Goal: Task Accomplishment & Management: Manage account settings

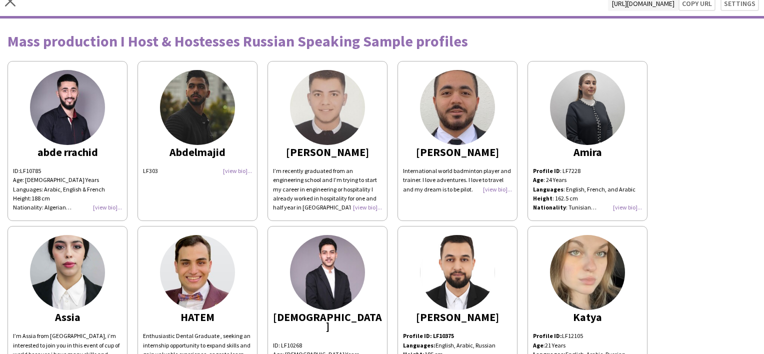
scroll to position [4, 0]
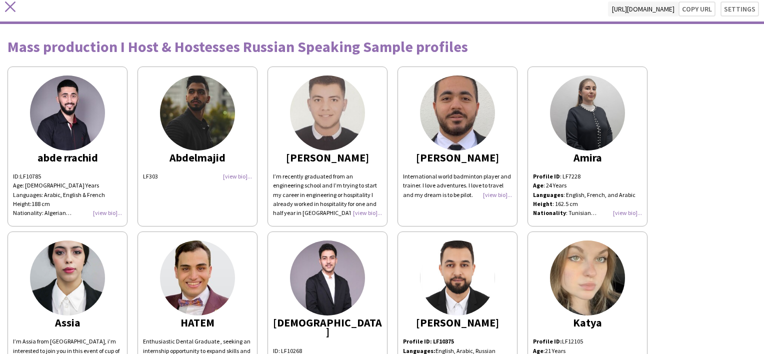
click at [14, 10] on icon at bounding box center [10, 7] width 11 height 11
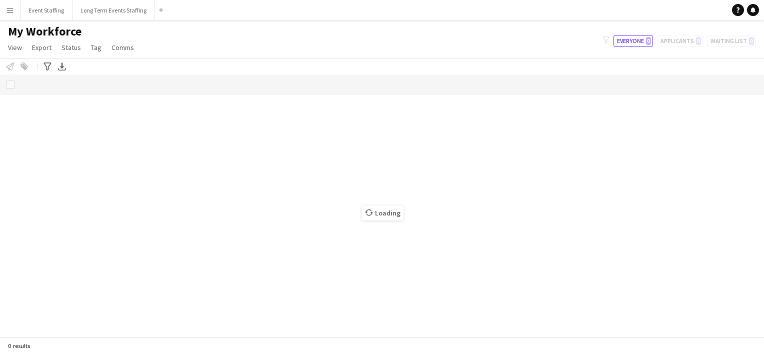
click at [7, 13] on app-icon "Menu" at bounding box center [10, 10] width 8 height 8
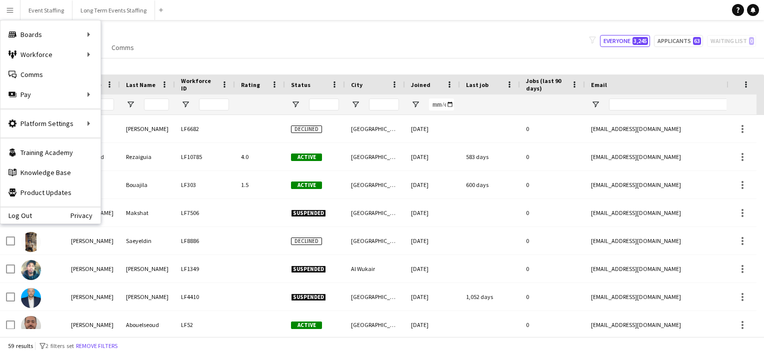
click at [308, 33] on div "My Workforce View Views Default view New view Update view Delete view Edit name…" at bounding box center [382, 41] width 764 height 34
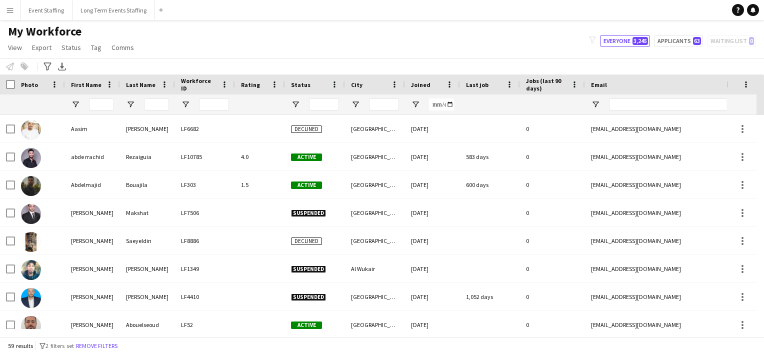
click at [10, 11] on app-icon "Menu" at bounding box center [10, 10] width 8 height 8
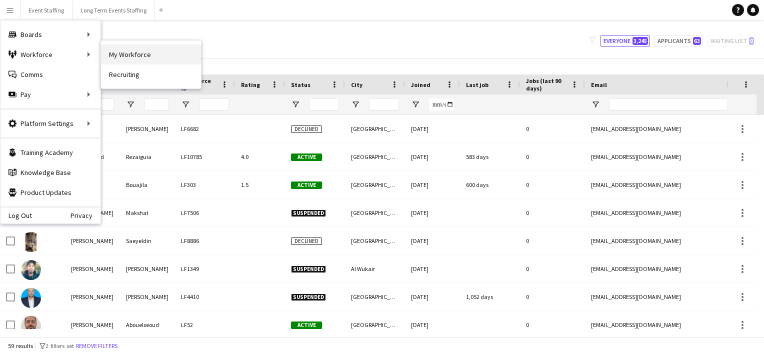
click at [127, 59] on link "My Workforce" at bounding box center [151, 55] width 100 height 20
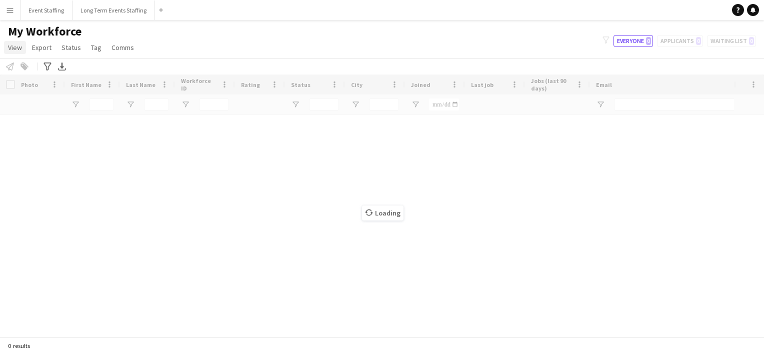
click at [15, 48] on span "View" at bounding box center [15, 47] width 14 height 9
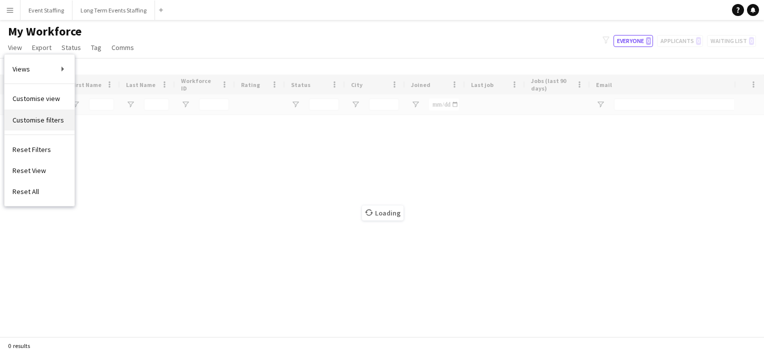
click at [40, 118] on span "Customise filters" at bounding box center [39, 120] width 52 height 9
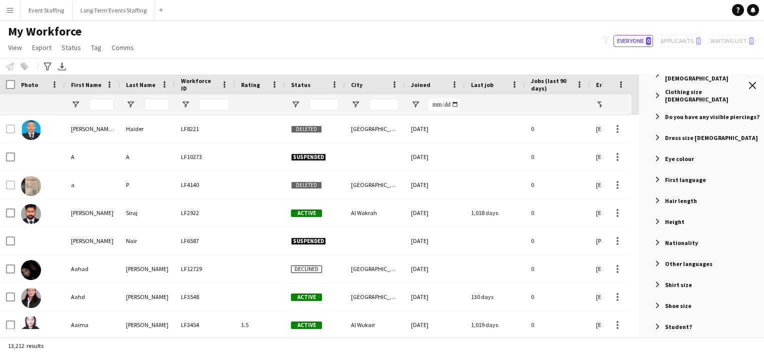
scroll to position [654, 0]
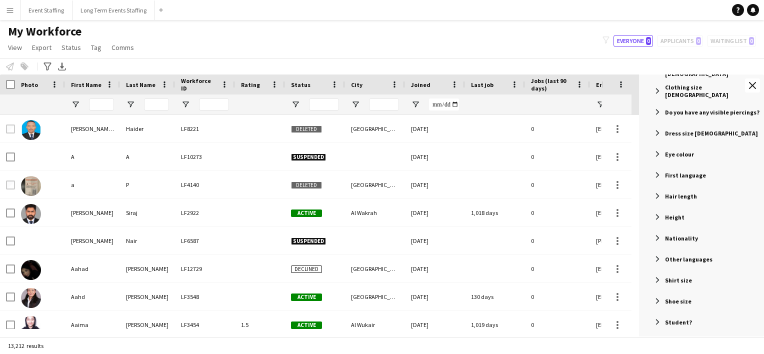
click at [656, 257] on span "Filter List 67 Filters" at bounding box center [657, 259] width 9 height 9
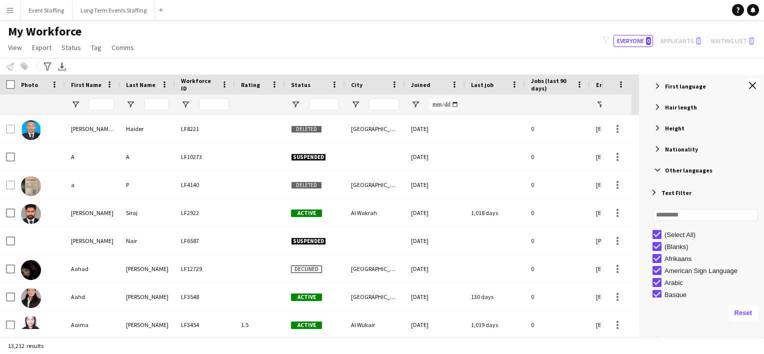
scroll to position [749, 0]
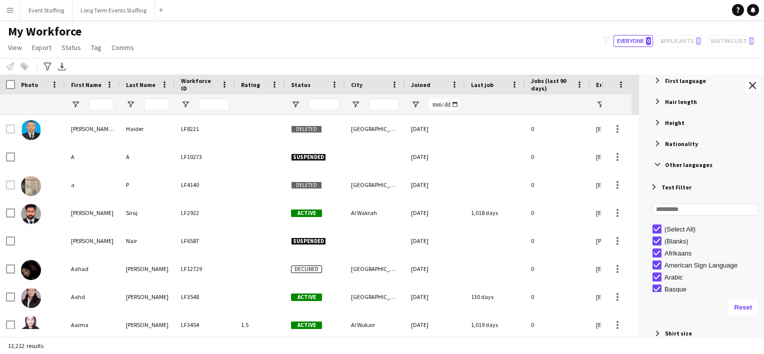
click at [492, 33] on div "My Workforce View Views Default view New view Update view Delete view Edit name…" at bounding box center [382, 41] width 764 height 34
click at [413, 38] on div "My Workforce View Views Default view New view Update view Delete view Edit name…" at bounding box center [382, 41] width 764 height 34
click at [749, 83] on button "Close tool panel" at bounding box center [752, 86] width 15 height 14
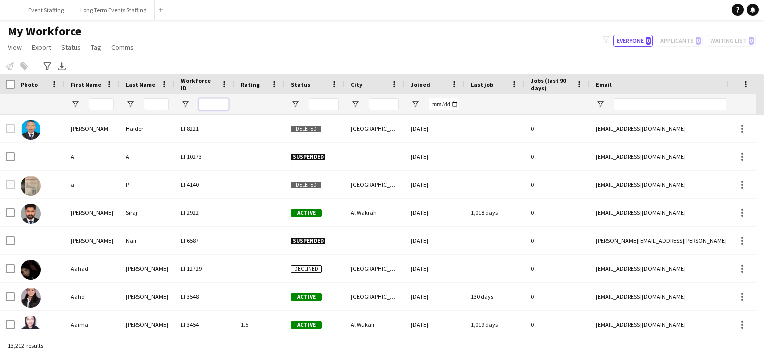
click at [205, 107] on input "Workforce ID Filter Input" at bounding box center [214, 105] width 30 height 12
click at [156, 104] on input "Last Name Filter Input" at bounding box center [156, 105] width 25 height 12
click at [102, 106] on input "First Name Filter Input" at bounding box center [101, 105] width 25 height 12
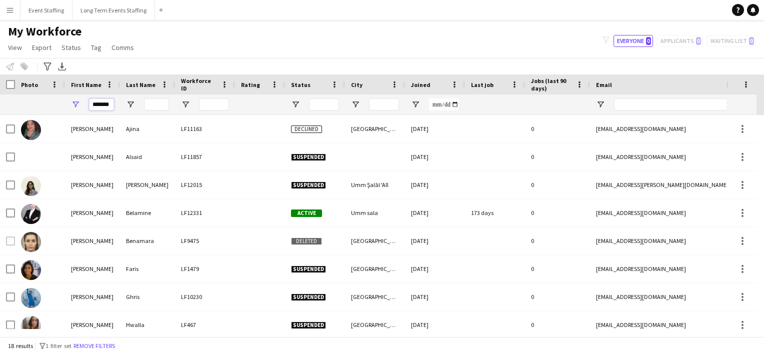
type input "*******"
click at [164, 69] on div "Notify workforce Add to tag Select at least one crew to tag him or her. Advance…" at bounding box center [382, 66] width 764 height 17
click at [154, 106] on input "Last Name Filter Input" at bounding box center [156, 105] width 25 height 12
drag, startPoint x: 93, startPoint y: 105, endPoint x: 133, endPoint y: 110, distance: 40.4
click at [133, 110] on div "*******" at bounding box center [567, 105] width 1134 height 20
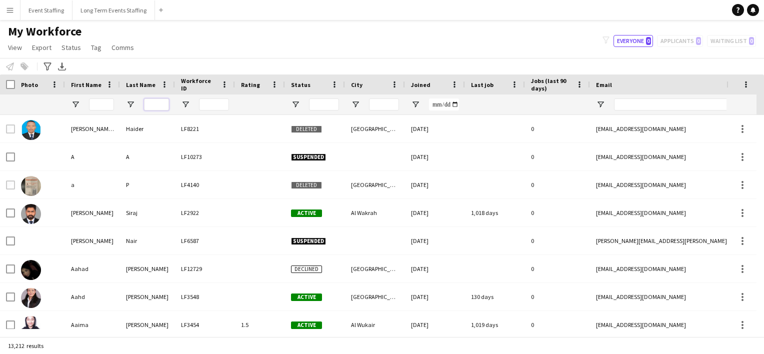
click at [157, 105] on input "Last Name Filter Input" at bounding box center [156, 105] width 25 height 12
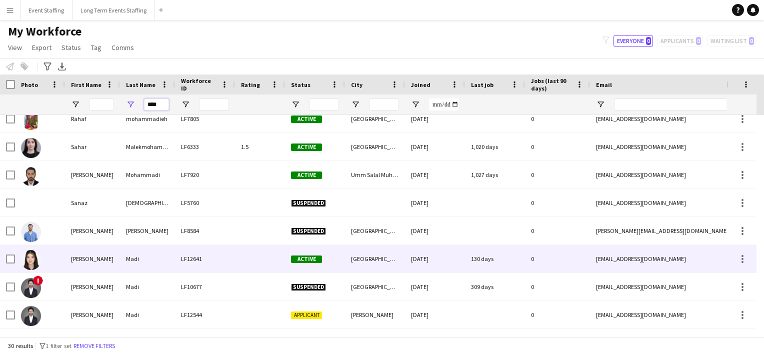
type input "****"
click at [82, 266] on div "Yasmin" at bounding box center [92, 259] width 55 height 28
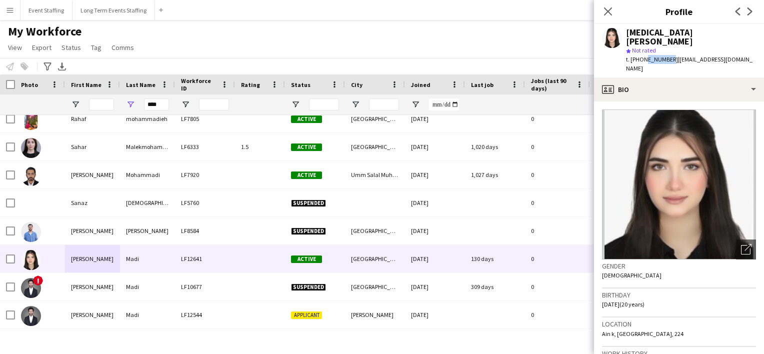
drag, startPoint x: 666, startPoint y: 50, endPoint x: 642, endPoint y: 53, distance: 24.2
click at [642, 56] on span "t. +97451115056" at bounding box center [652, 60] width 52 height 8
copy span "51115056"
click at [4, 12] on button "Menu" at bounding box center [10, 10] width 20 height 20
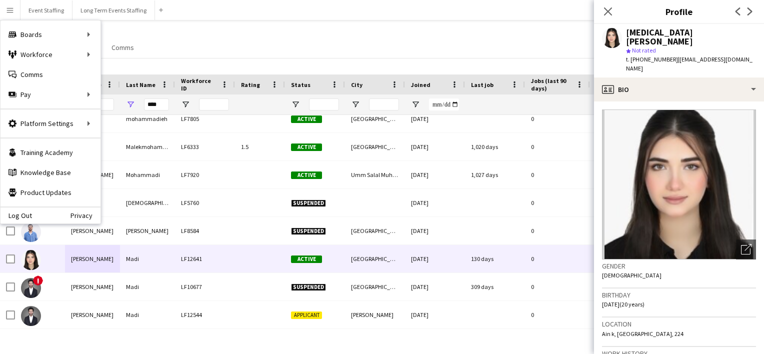
drag, startPoint x: 166, startPoint y: 56, endPoint x: 168, endPoint y: 104, distance: 48.0
click at [166, 56] on div "My Workforce View Views Default view New view Update view Delete view Edit name…" at bounding box center [382, 41] width 764 height 34
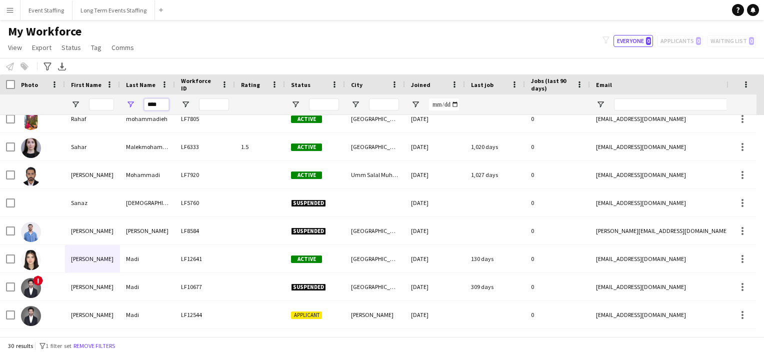
drag, startPoint x: 167, startPoint y: 107, endPoint x: 78, endPoint y: 86, distance: 91.0
click at [78, 86] on div "Workforce Details Photo First Name" at bounding box center [567, 95] width 1134 height 41
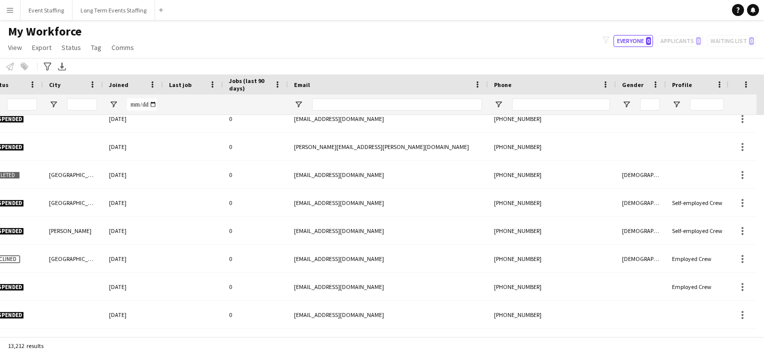
scroll to position [0, 304]
click at [541, 100] on input "Phone Filter Input" at bounding box center [559, 105] width 98 height 12
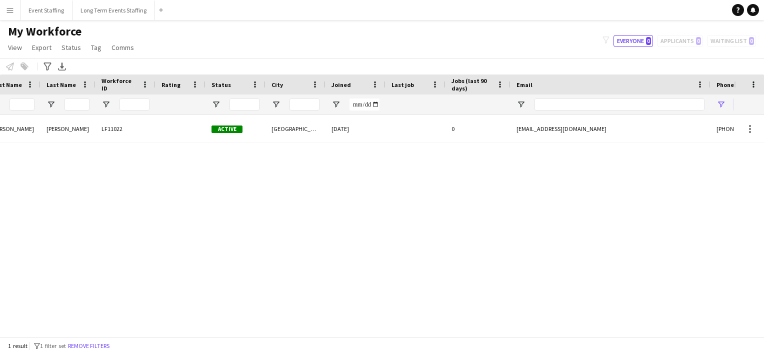
scroll to position [0, 0]
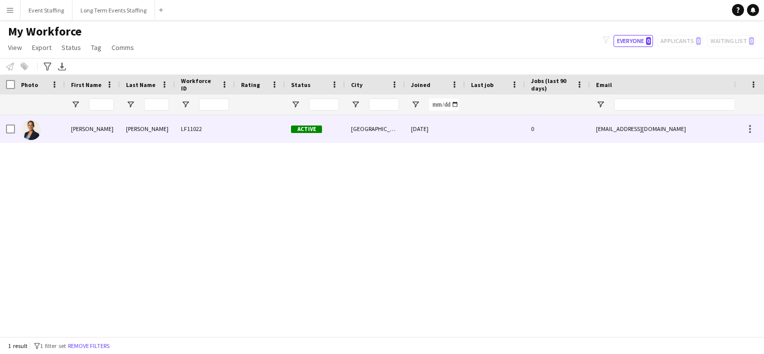
type input "********"
click at [32, 126] on img at bounding box center [31, 130] width 20 height 20
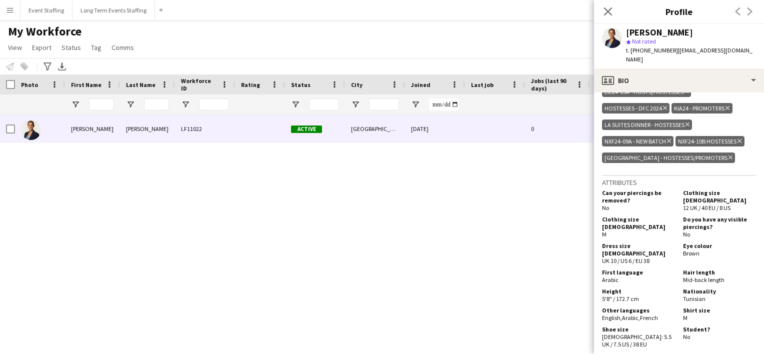
scroll to position [446, 0]
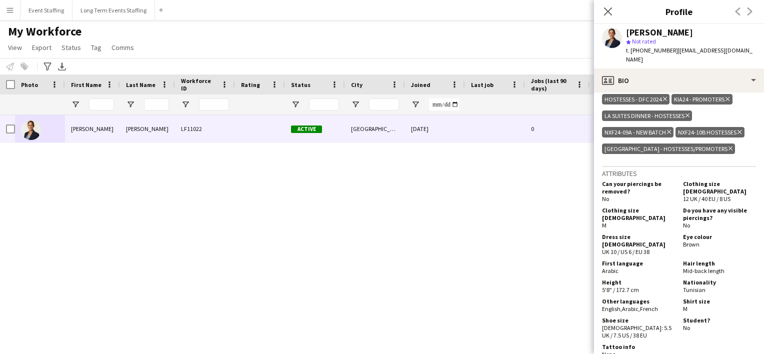
click at [614, 42] on app-user-avatar at bounding box center [612, 38] width 20 height 20
click at [608, 10] on icon "Close pop-in" at bounding box center [608, 12] width 10 height 10
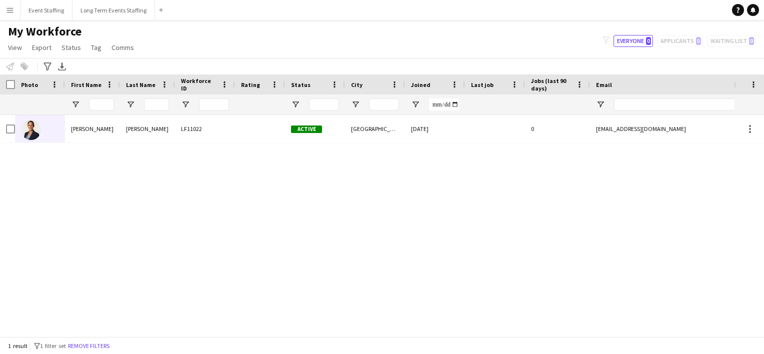
click at [7, 14] on app-icon "Menu" at bounding box center [10, 10] width 8 height 8
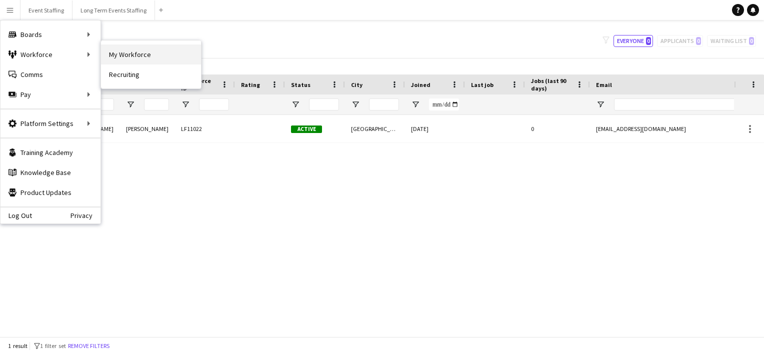
click at [130, 53] on link "My Workforce" at bounding box center [151, 55] width 100 height 20
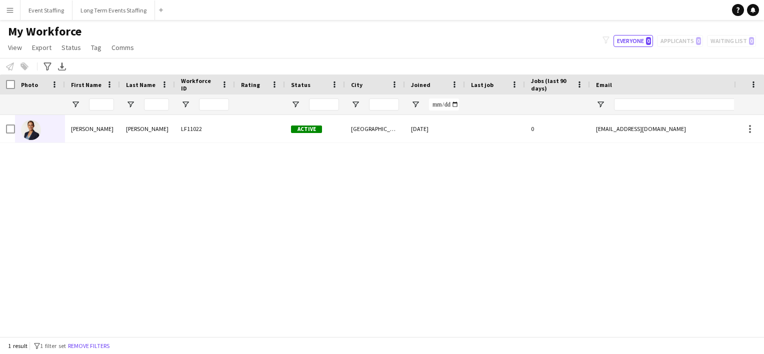
type input "**********"
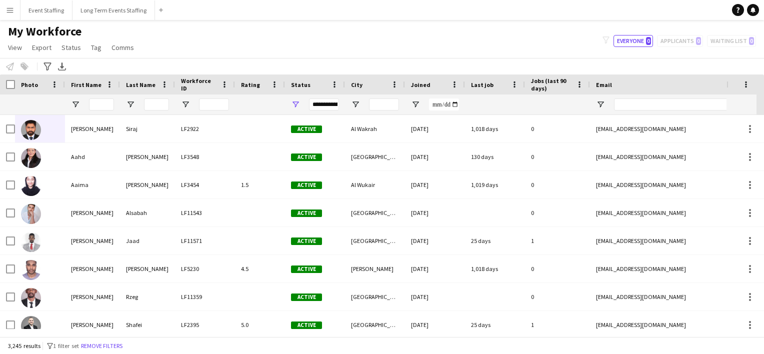
type input "********"
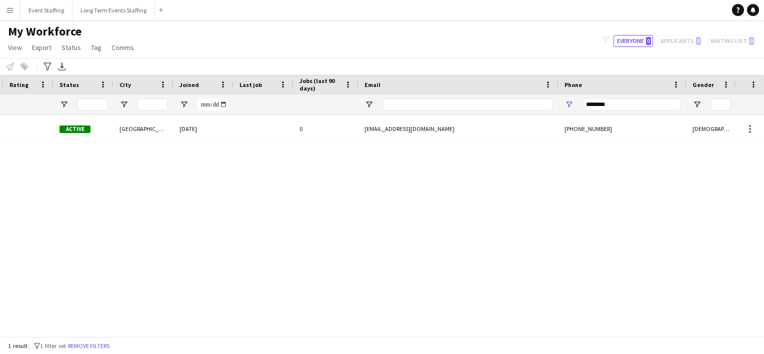
scroll to position [0, 256]
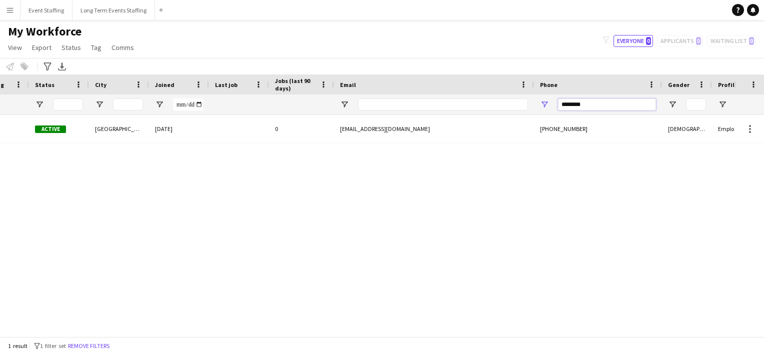
drag, startPoint x: 588, startPoint y: 103, endPoint x: 459, endPoint y: 87, distance: 130.5
click at [459, 87] on div "Workforce Details Workforce ID Rating Status" at bounding box center [311, 95] width 1134 height 41
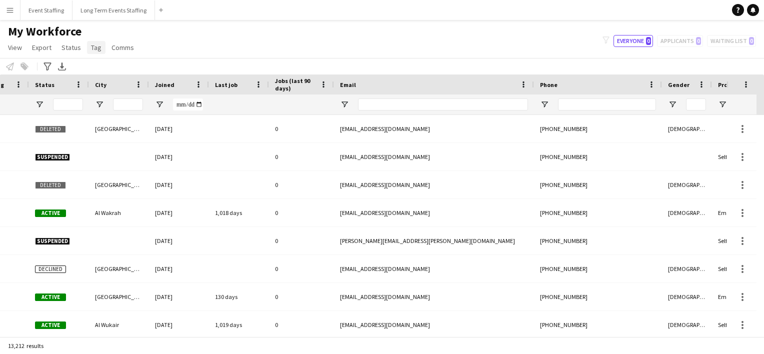
click at [87, 53] on link "Tag" at bounding box center [96, 47] width 19 height 13
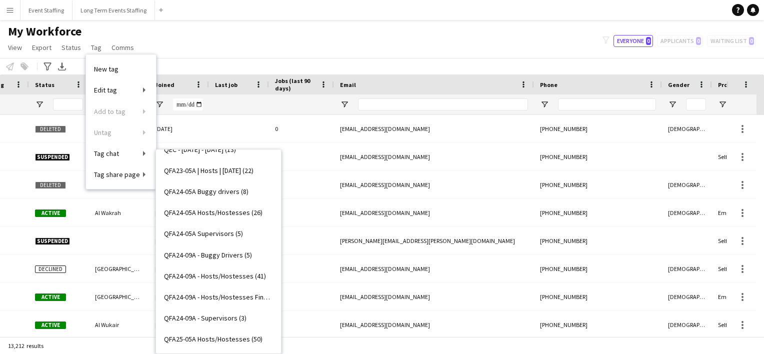
scroll to position [10377, 0]
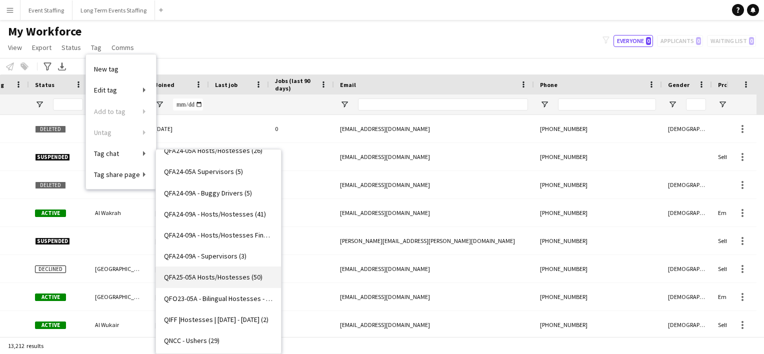
click at [205, 278] on span "QFA25-05A Hosts/Hostesses (50)" at bounding box center [213, 277] width 99 height 9
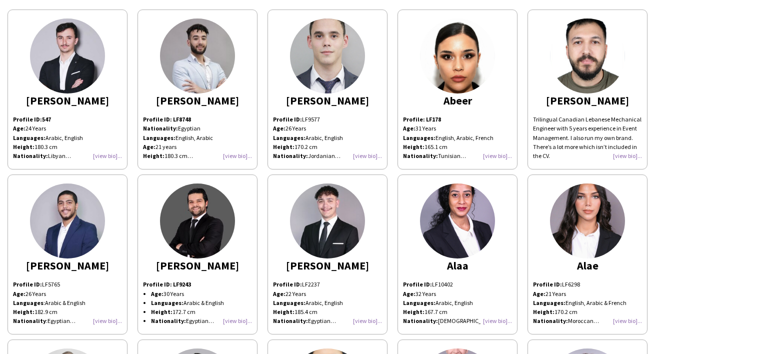
scroll to position [66, 0]
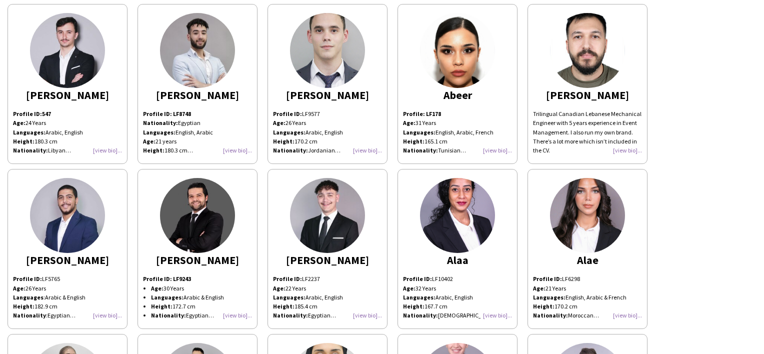
click at [594, 226] on img at bounding box center [587, 215] width 75 height 75
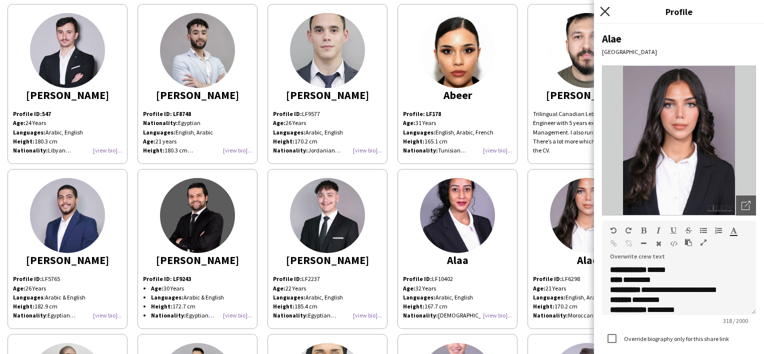
click at [607, 11] on icon at bounding box center [605, 12] width 10 height 10
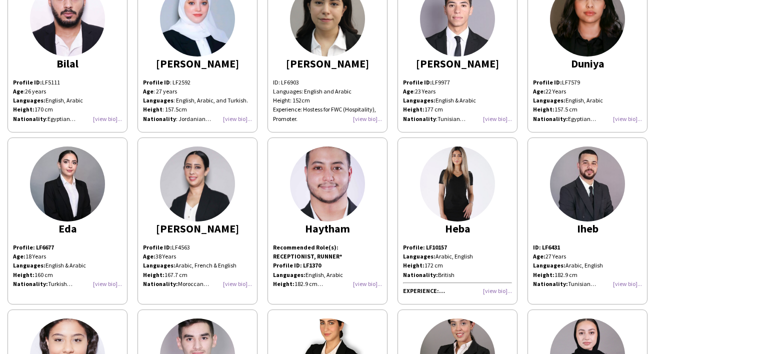
scroll to position [601, 0]
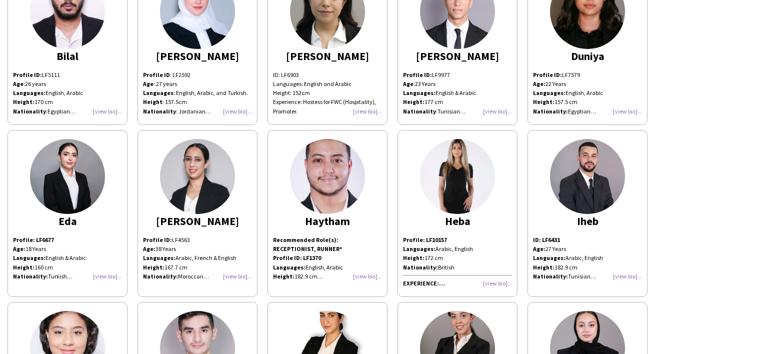
click at [453, 184] on img at bounding box center [457, 176] width 75 height 75
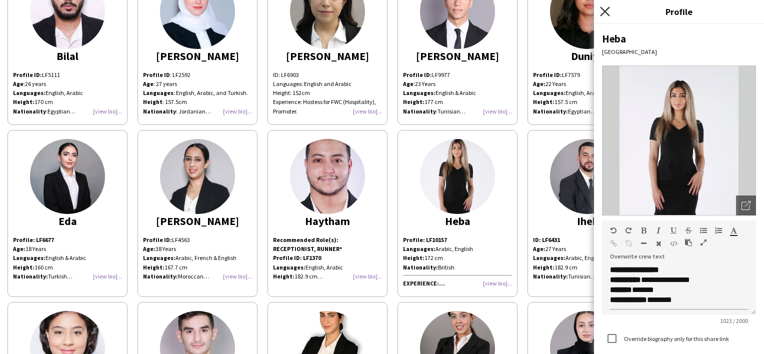
click at [607, 10] on icon at bounding box center [605, 12] width 10 height 10
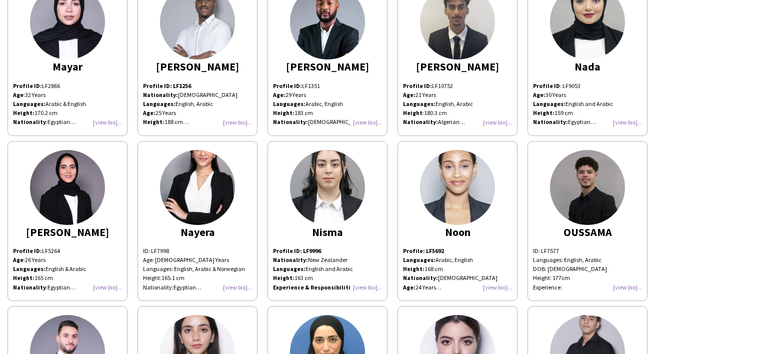
scroll to position [1098, 0]
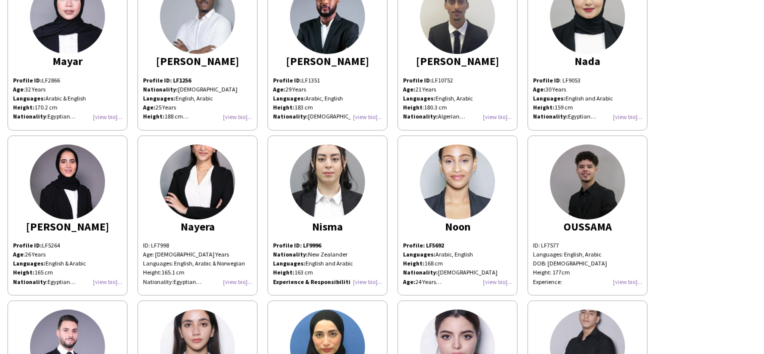
click at [197, 212] on img at bounding box center [197, 182] width 75 height 75
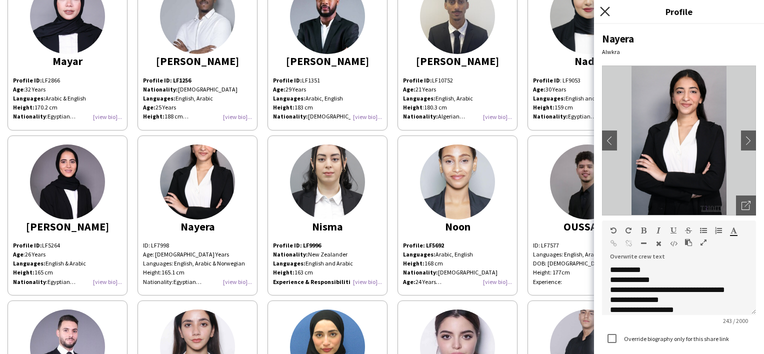
click at [606, 15] on icon "Close pop-in" at bounding box center [605, 12] width 10 height 10
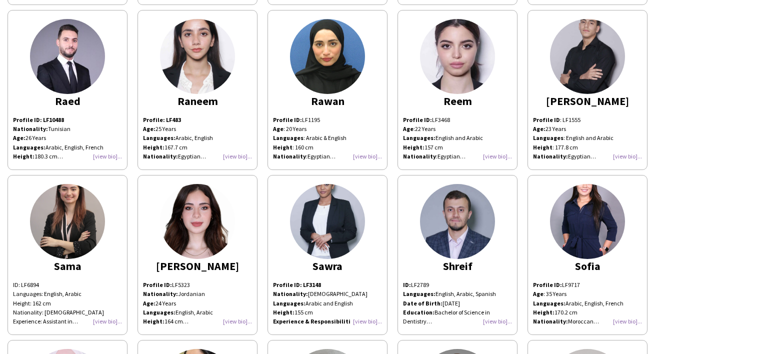
scroll to position [1411, 0]
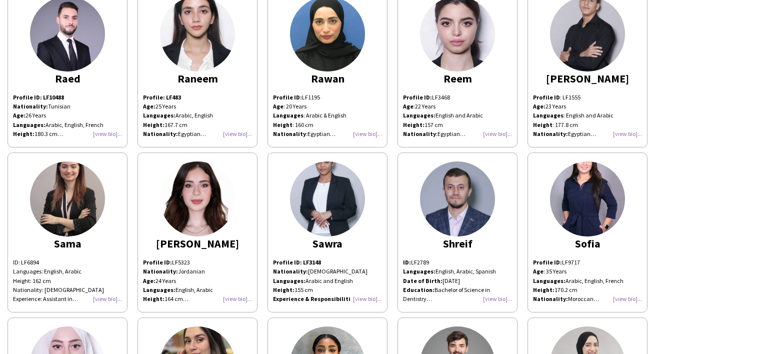
click at [585, 189] on img at bounding box center [587, 199] width 75 height 75
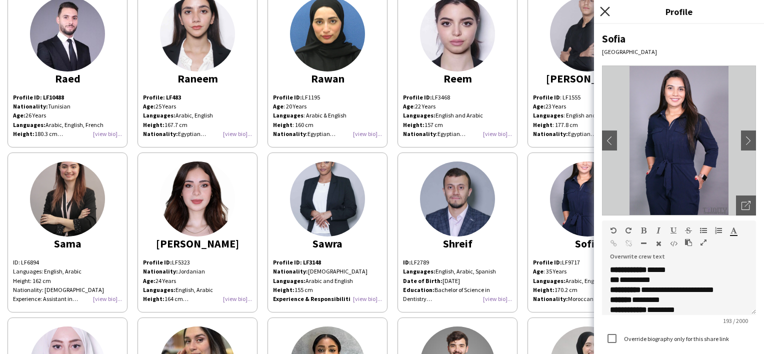
click at [603, 10] on icon at bounding box center [605, 12] width 10 height 10
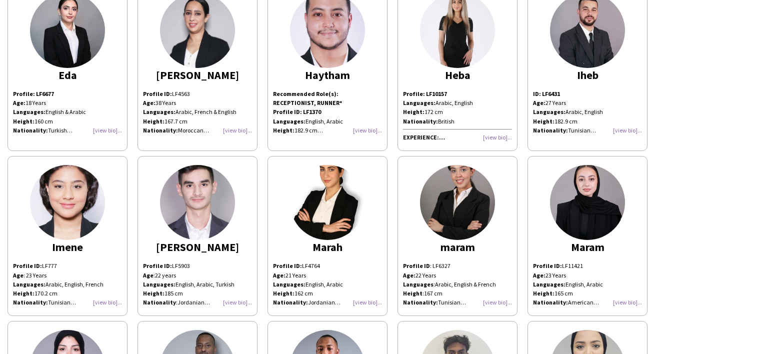
scroll to position [727, 0]
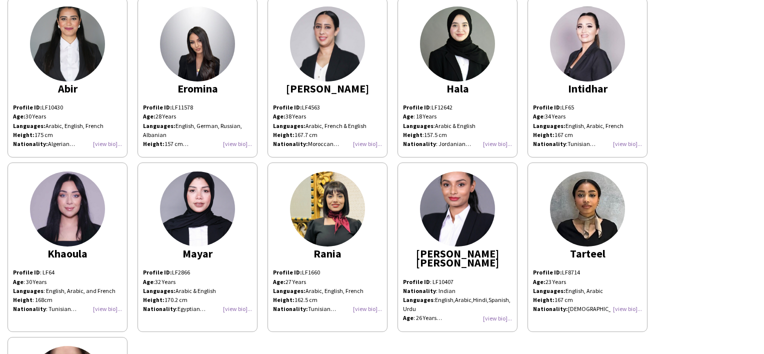
scroll to position [48, 0]
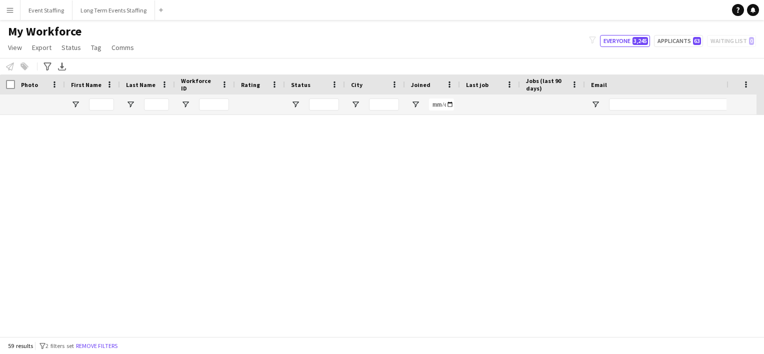
scroll to position [1438, 0]
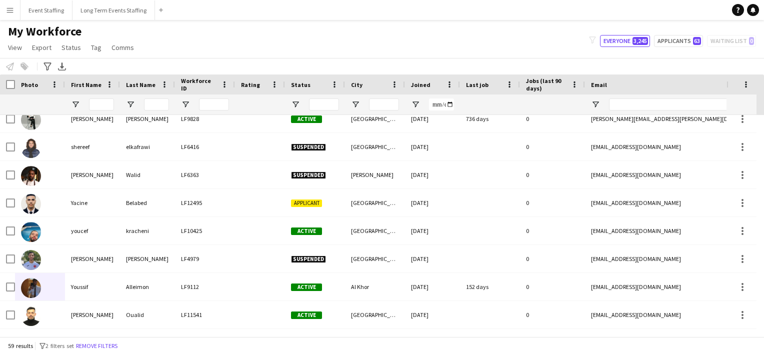
click at [1, 8] on button "Menu" at bounding box center [10, 10] width 20 height 20
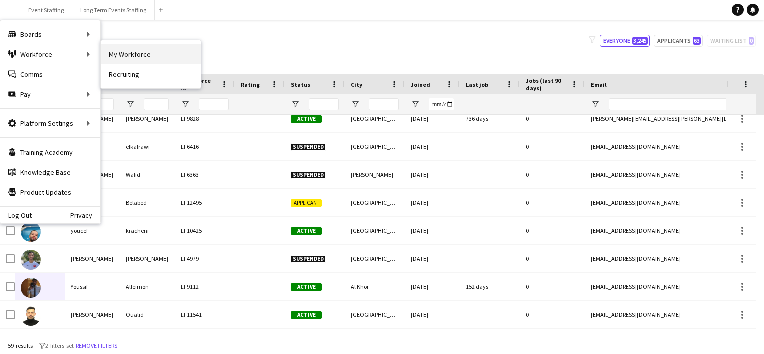
click at [126, 54] on link "My Workforce" at bounding box center [151, 55] width 100 height 20
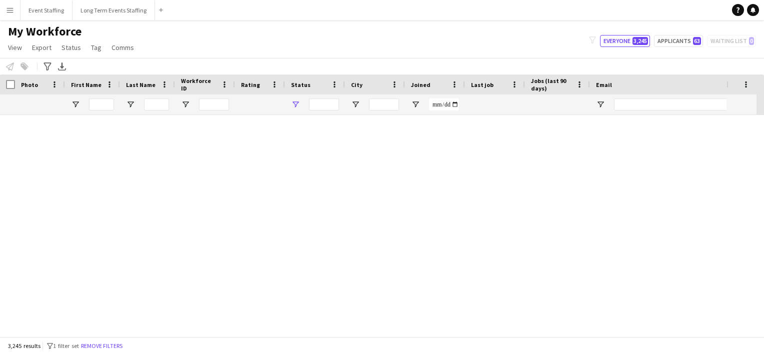
type input "**********"
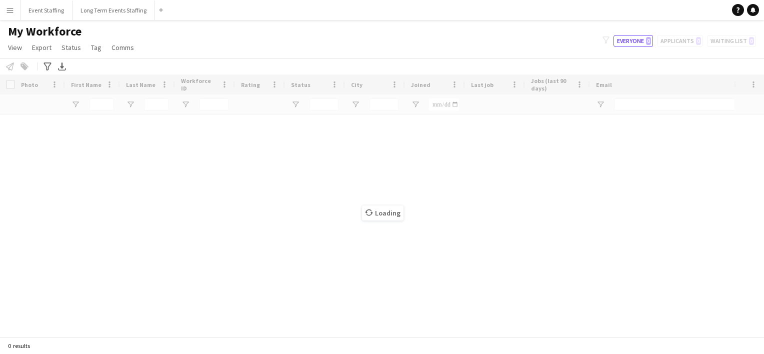
scroll to position [0, 0]
click at [205, 105] on div "Loading" at bounding box center [382, 206] width 764 height 262
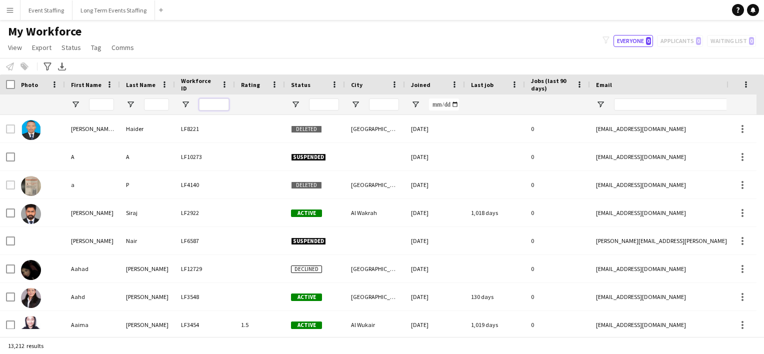
click at [205, 105] on input "Workforce ID Filter Input" at bounding box center [214, 105] width 30 height 12
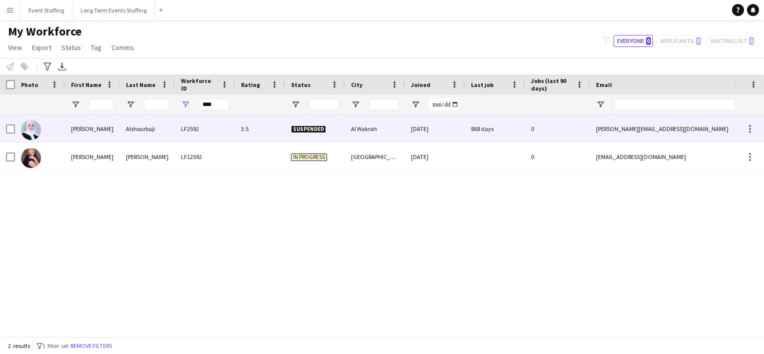
click at [149, 134] on div "Alshourbaji" at bounding box center [147, 129] width 55 height 28
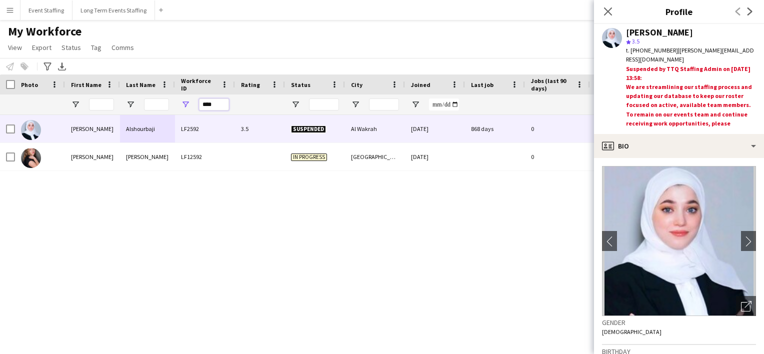
drag, startPoint x: 224, startPoint y: 104, endPoint x: 86, endPoint y: 89, distance: 138.9
click at [86, 89] on div "Workforce Details City Joined Last job" at bounding box center [567, 95] width 1134 height 41
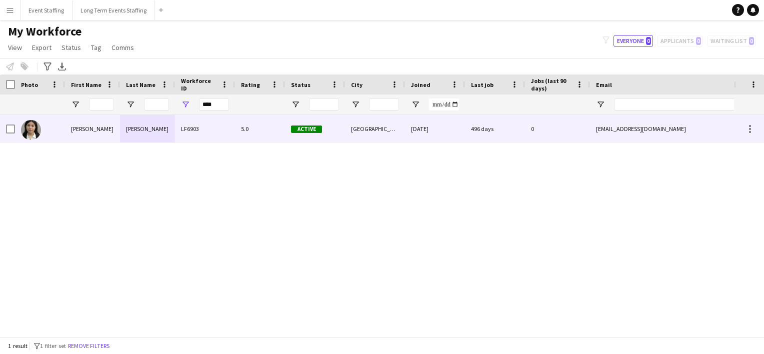
click at [55, 134] on div at bounding box center [40, 129] width 50 height 28
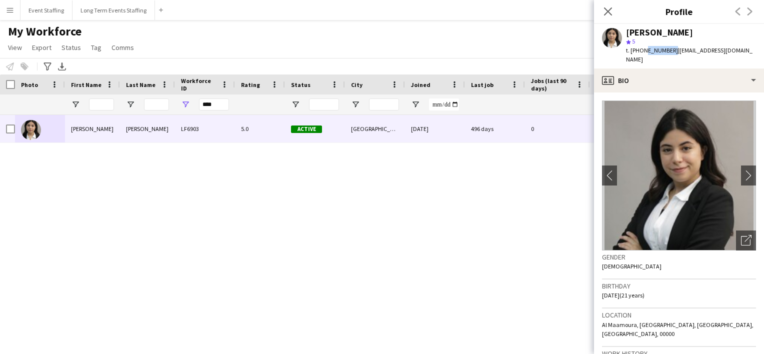
drag, startPoint x: 668, startPoint y: 50, endPoint x: 643, endPoint y: 48, distance: 25.1
click at [643, 48] on div "t. [PHONE_NUMBER] | [EMAIL_ADDRESS][DOMAIN_NAME]" at bounding box center [691, 55] width 130 height 18
copy span "33272192"
drag, startPoint x: 220, startPoint y: 104, endPoint x: 137, endPoint y: 90, distance: 84.2
click at [137, 90] on div "Workforce Details City Joined Last job" at bounding box center [567, 95] width 1134 height 41
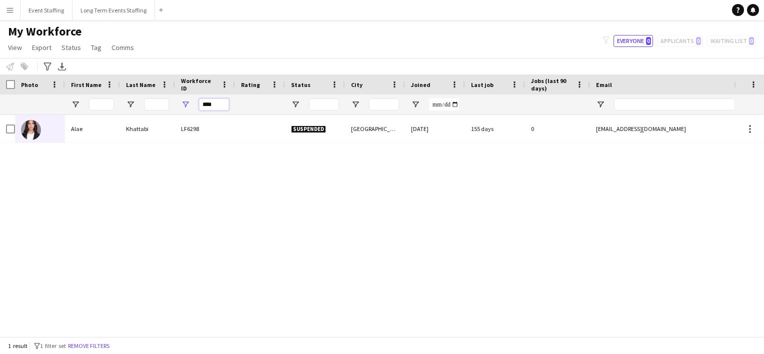
click at [222, 103] on input "****" at bounding box center [214, 105] width 30 height 12
type input "****"
click at [91, 47] on span "Tag" at bounding box center [96, 47] width 11 height 9
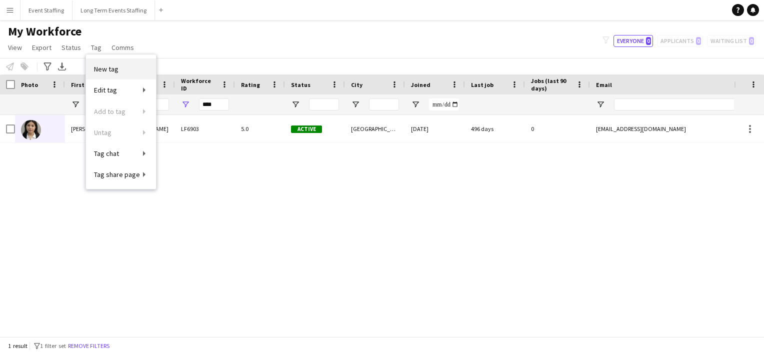
click at [110, 66] on span "New tag" at bounding box center [106, 69] width 25 height 9
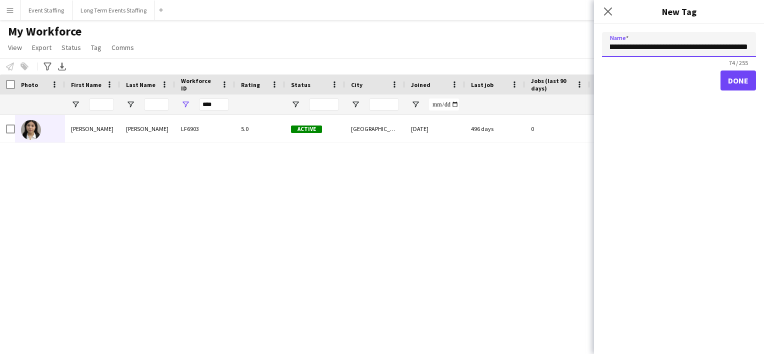
scroll to position [0, 115]
type input "**********"
click at [742, 84] on button "Done" at bounding box center [739, 81] width 36 height 20
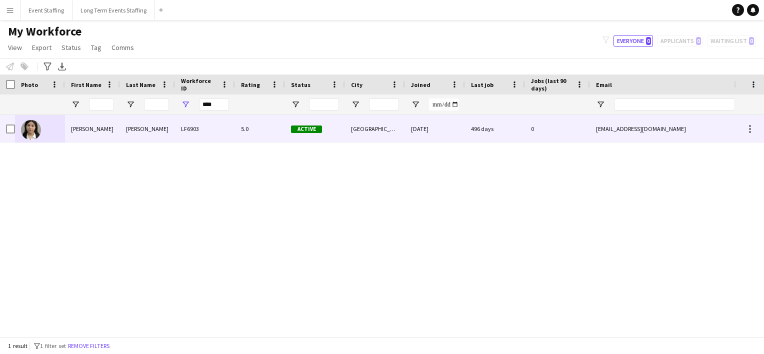
click at [12, 124] on div at bounding box center [10, 129] width 9 height 28
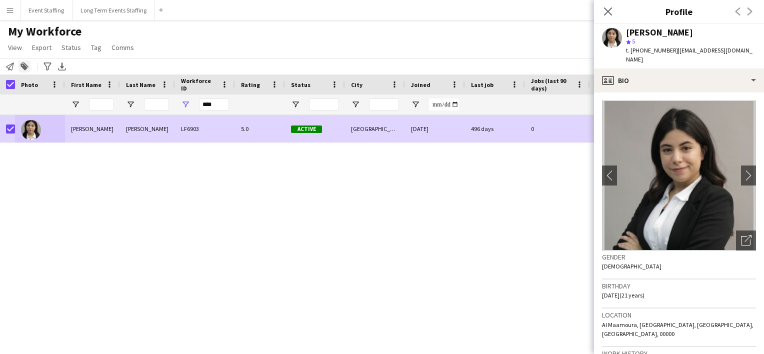
click at [28, 63] on icon "Add to tag" at bounding box center [25, 67] width 8 height 8
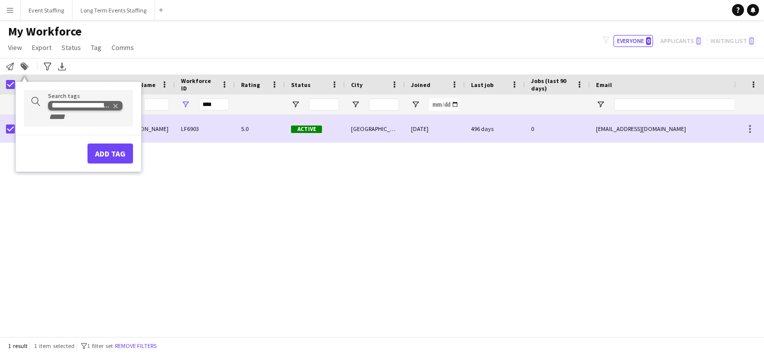
click at [118, 108] on icon "Remove tag" at bounding box center [115, 106] width 7 height 7
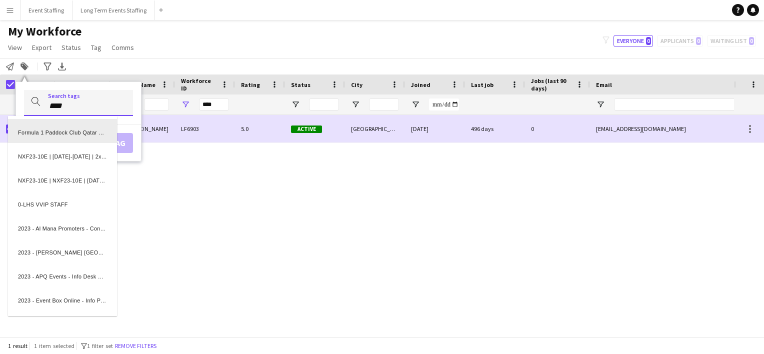
click at [94, 107] on div at bounding box center [382, 177] width 764 height 354
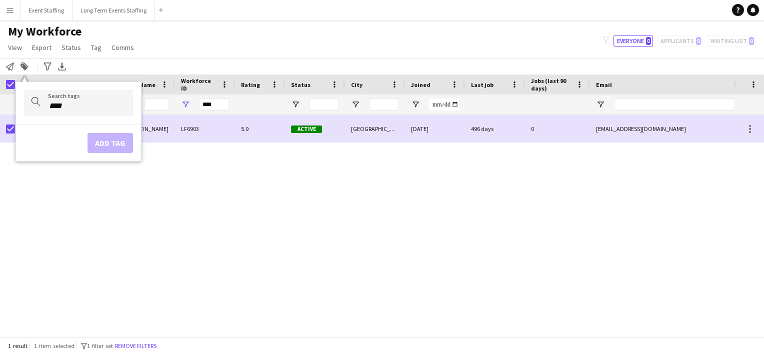
click at [76, 108] on input "****" at bounding box center [86, 106] width 77 height 9
type input "*****"
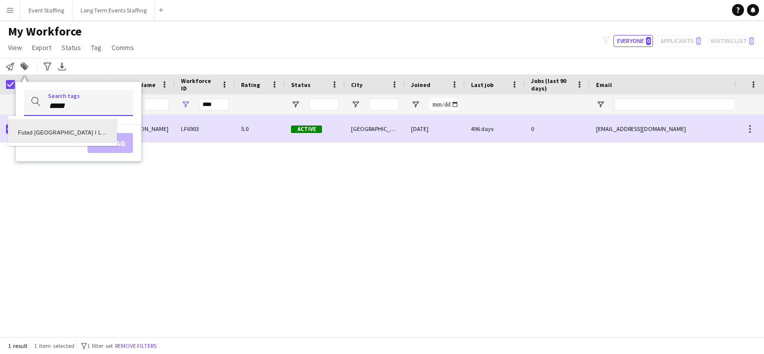
click at [71, 132] on div "Futad [GEOGRAPHIC_DATA] I Lusail Winter Wonderland I Host/Hostesses Bilangual S…" at bounding box center [62, 131] width 109 height 24
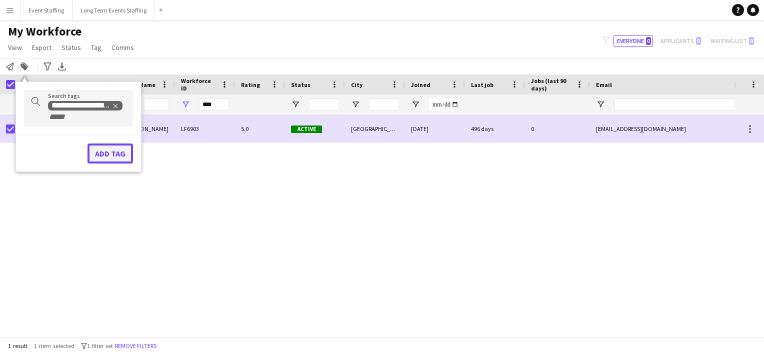
click at [121, 154] on button "Add tag" at bounding box center [111, 154] width 46 height 20
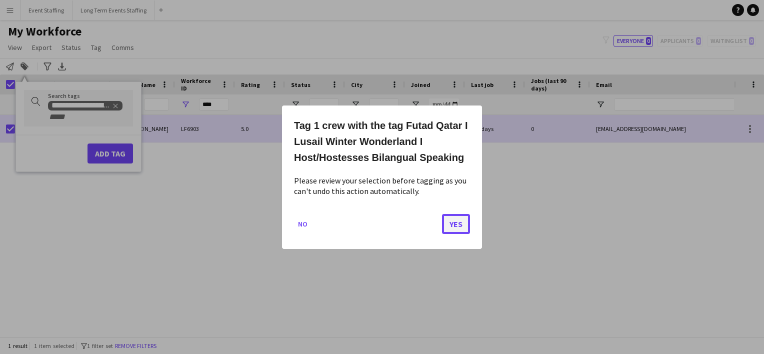
click at [462, 225] on button "Yes" at bounding box center [456, 224] width 28 height 20
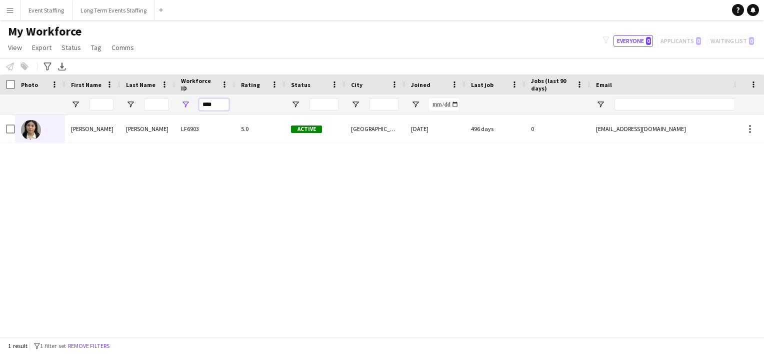
drag, startPoint x: 217, startPoint y: 104, endPoint x: 128, endPoint y: 86, distance: 90.8
click at [128, 86] on div "Workforce Details City Joined Last job" at bounding box center [567, 95] width 1134 height 41
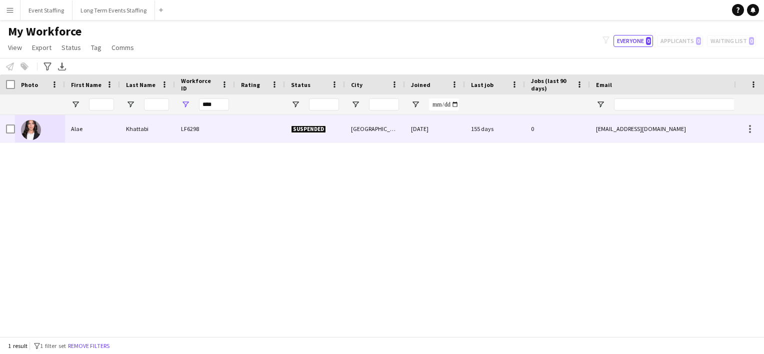
click at [141, 122] on div "Khattabi" at bounding box center [147, 129] width 55 height 28
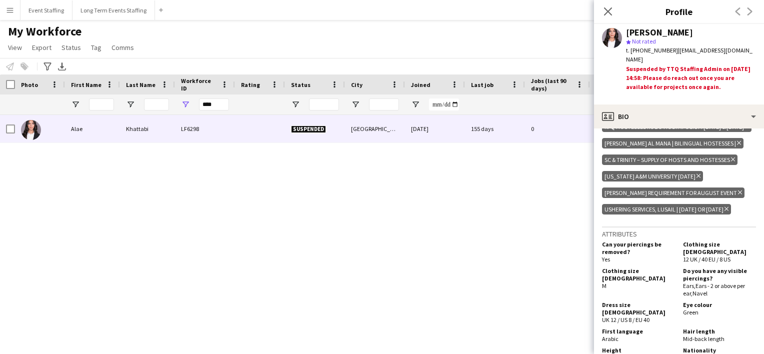
scroll to position [1101, 0]
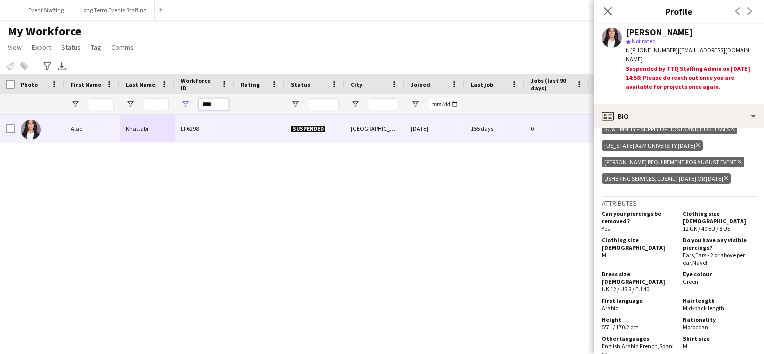
drag, startPoint x: 222, startPoint y: 103, endPoint x: 92, endPoint y: 79, distance: 131.7
click at [92, 79] on div "Workforce Details City Joined Last job" at bounding box center [567, 95] width 1134 height 41
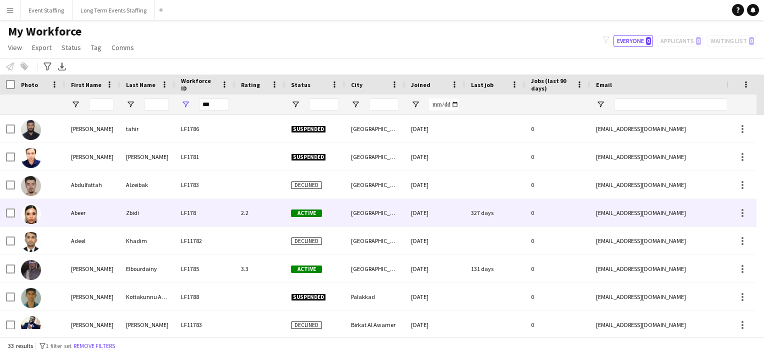
click at [124, 211] on div "Zbidi" at bounding box center [147, 213] width 55 height 28
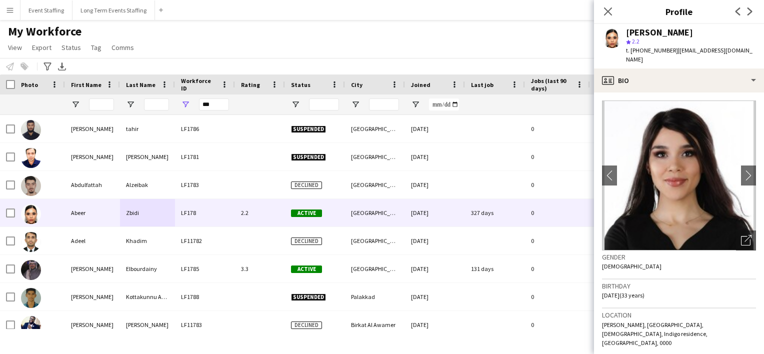
drag, startPoint x: 666, startPoint y: 50, endPoint x: 644, endPoint y: 49, distance: 22.0
click at [644, 49] on span "t. [PHONE_NUMBER]" at bounding box center [652, 51] width 52 height 8
copy span "50309535"
drag, startPoint x: 223, startPoint y: 104, endPoint x: 122, endPoint y: 102, distance: 100.5
click at [122, 102] on div "***" at bounding box center [567, 105] width 1134 height 20
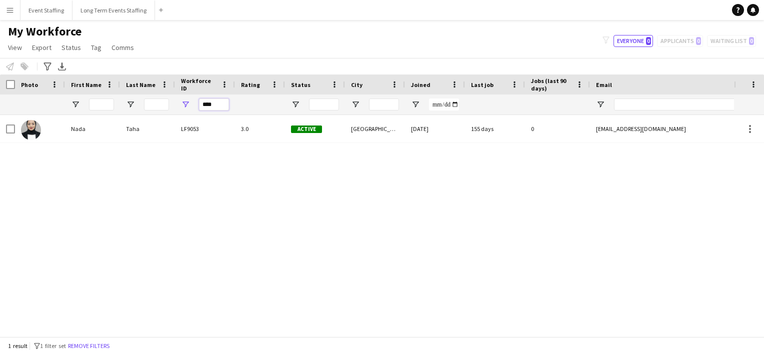
type input "****"
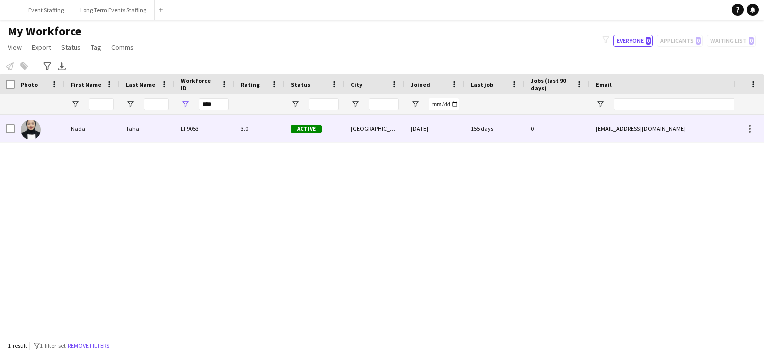
click at [129, 134] on div "Taha" at bounding box center [147, 129] width 55 height 28
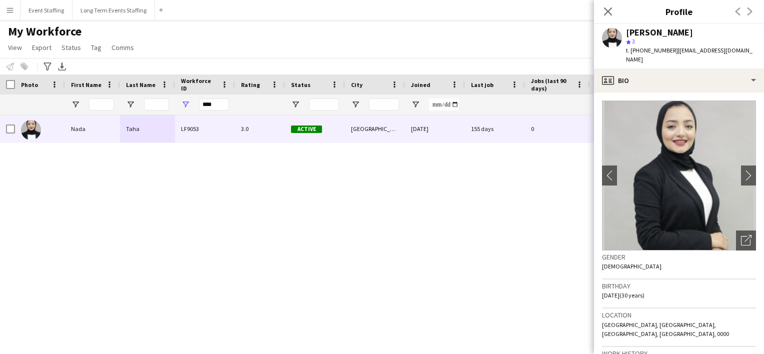
drag, startPoint x: 667, startPoint y: 52, endPoint x: 644, endPoint y: 52, distance: 23.0
click at [644, 52] on span "t. [PHONE_NUMBER]" at bounding box center [652, 51] width 52 height 8
copy span "55662441"
drag, startPoint x: 221, startPoint y: 108, endPoint x: 144, endPoint y: 83, distance: 81.1
click at [144, 83] on div "Workforce Details City Joined Last job" at bounding box center [567, 95] width 1134 height 41
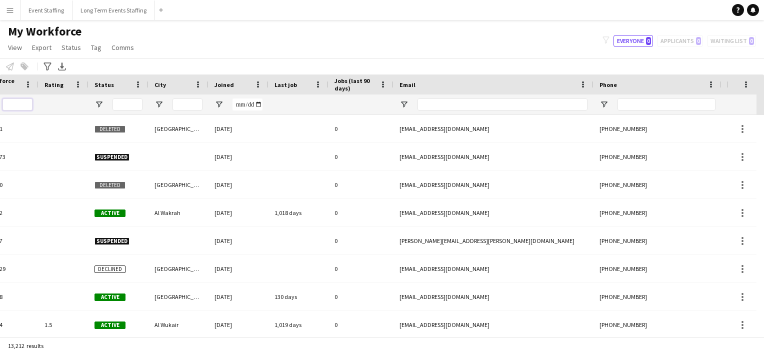
scroll to position [0, 0]
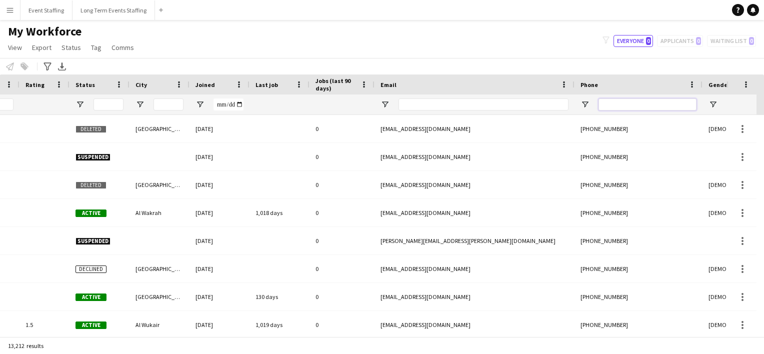
click at [616, 103] on input "Phone Filter Input" at bounding box center [648, 105] width 98 height 12
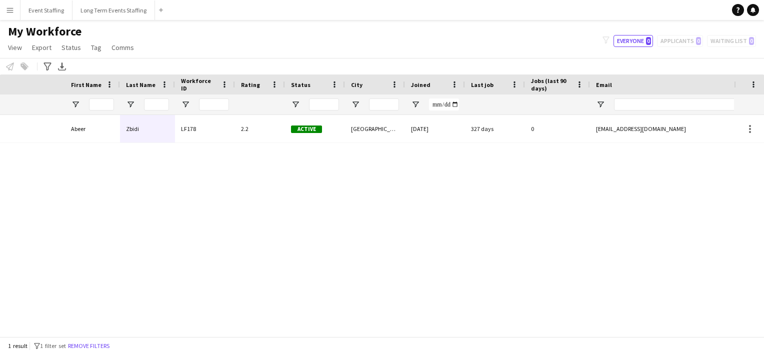
scroll to position [0, 216]
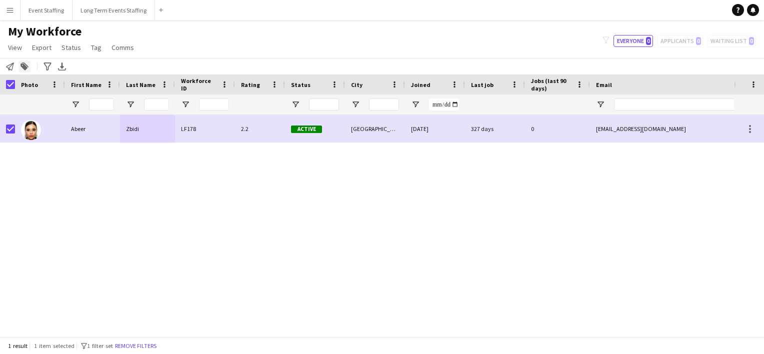
click at [24, 70] on icon at bounding box center [24, 67] width 7 height 7
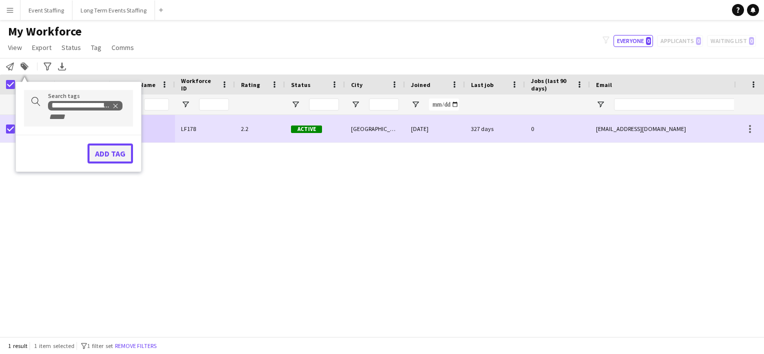
click at [122, 155] on button "Add tag" at bounding box center [111, 154] width 46 height 20
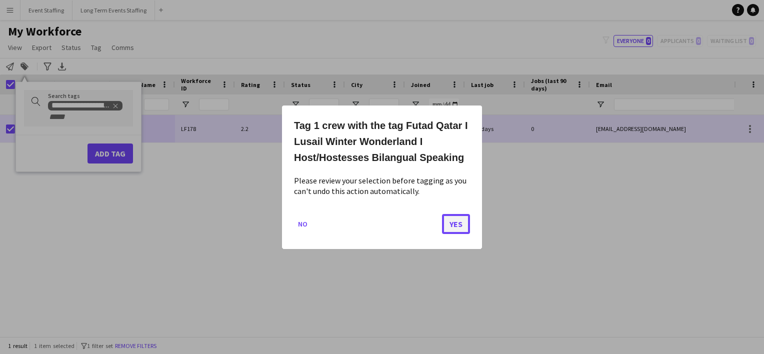
click at [451, 222] on button "Yes" at bounding box center [456, 224] width 28 height 20
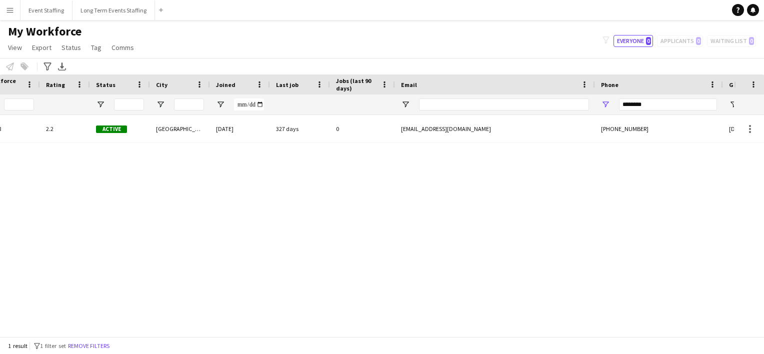
click at [533, 274] on div "[PERSON_NAME] LF178 2.2 Active [GEOGRAPHIC_DATA] [DATE] 327 days 0 [EMAIL_ADDRE…" at bounding box center [367, 222] width 734 height 214
drag, startPoint x: 651, startPoint y: 104, endPoint x: 528, endPoint y: 84, distance: 124.6
click at [528, 84] on div "Workforce Details City Joined Last job" at bounding box center [372, 95] width 1134 height 41
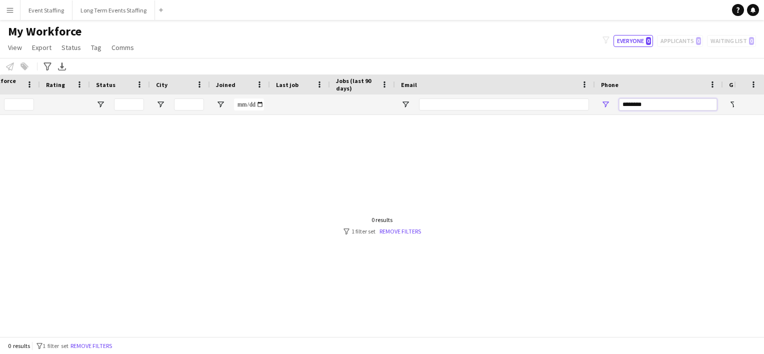
type input "********"
drag, startPoint x: 648, startPoint y: 108, endPoint x: 489, endPoint y: 60, distance: 166.1
click at [489, 60] on main "My Workforce View Views Default view New view Update view Delete view Edit name…" at bounding box center [382, 180] width 764 height 321
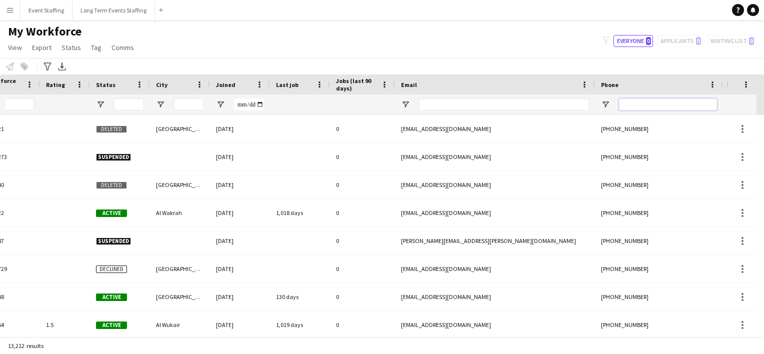
scroll to position [0, 0]
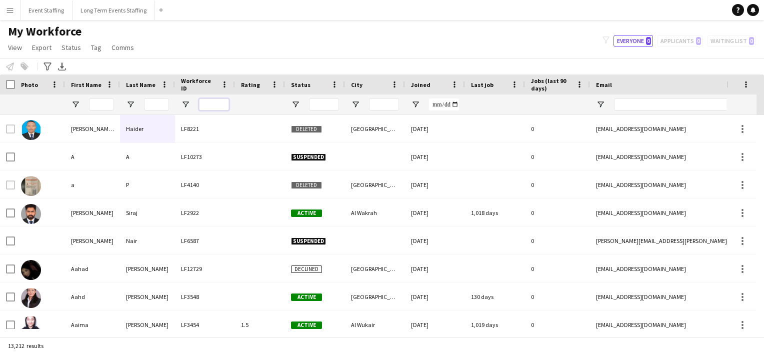
click at [210, 106] on input "Workforce ID Filter Input" at bounding box center [214, 105] width 30 height 12
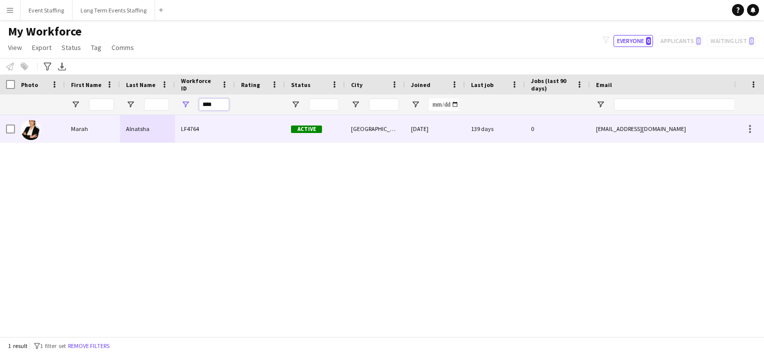
type input "****"
click at [56, 129] on div at bounding box center [40, 129] width 50 height 28
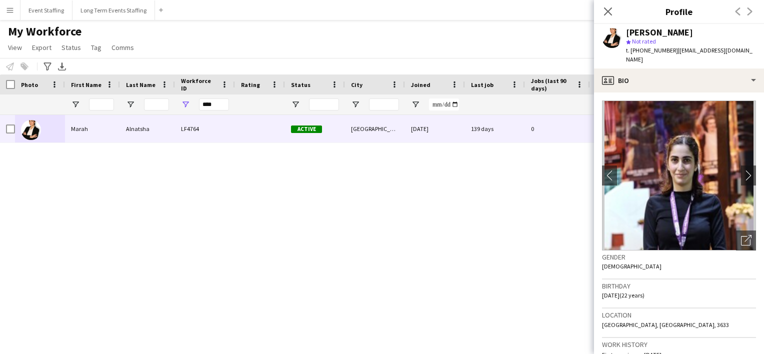
drag, startPoint x: 667, startPoint y: 51, endPoint x: 644, endPoint y: 48, distance: 23.6
click at [644, 48] on span "t. [PHONE_NUMBER]" at bounding box center [652, 51] width 52 height 8
copy span "66702208"
drag, startPoint x: 215, startPoint y: 107, endPoint x: 146, endPoint y: 93, distance: 70.4
click at [146, 93] on div "Workforce Details City Joined Last job" at bounding box center [567, 95] width 1134 height 41
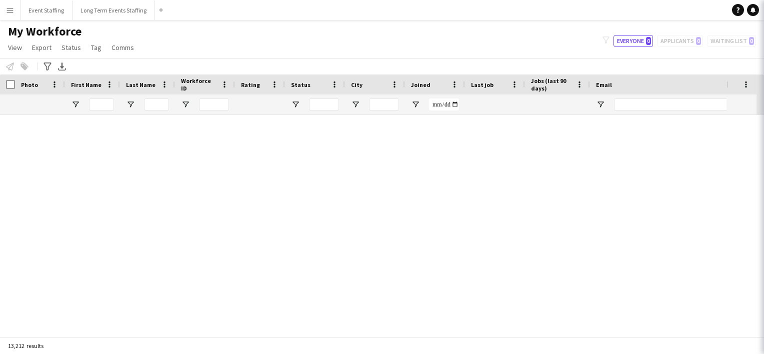
click at [609, 14] on body "Menu Boards Boards Boards All jobs Status Workforce Workforce My Workforce Recr…" at bounding box center [382, 177] width 764 height 354
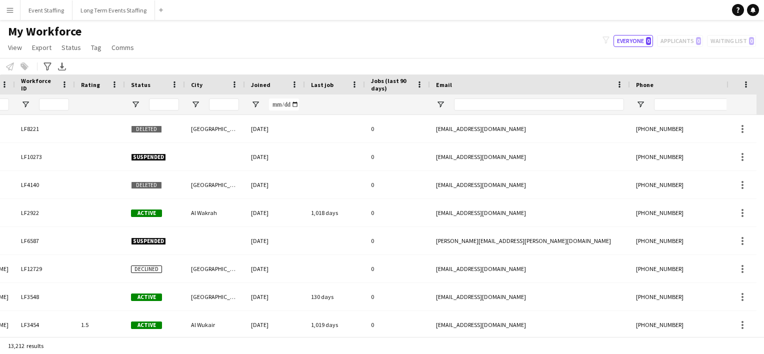
scroll to position [0, 175]
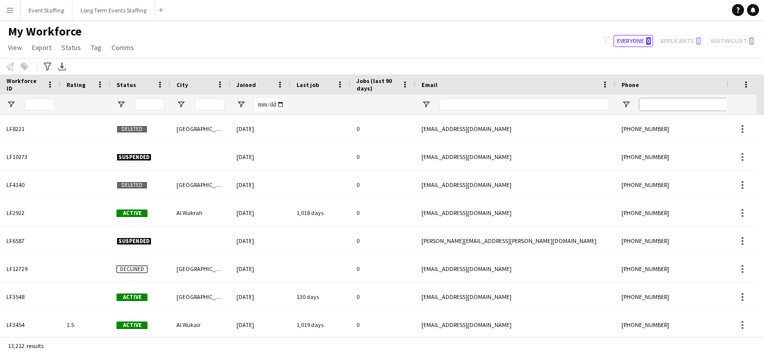
click at [664, 104] on input "Phone Filter Input" at bounding box center [689, 105] width 98 height 12
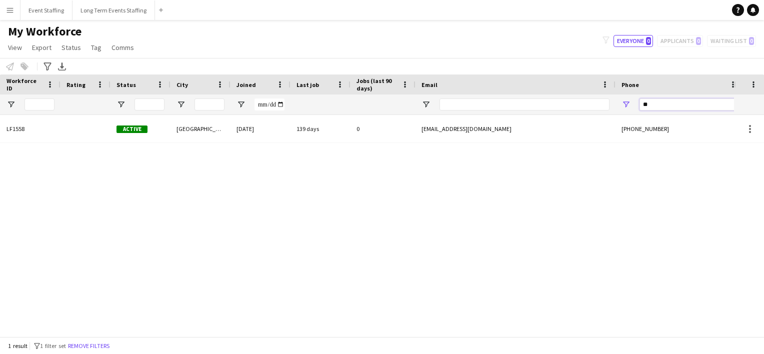
type input "*"
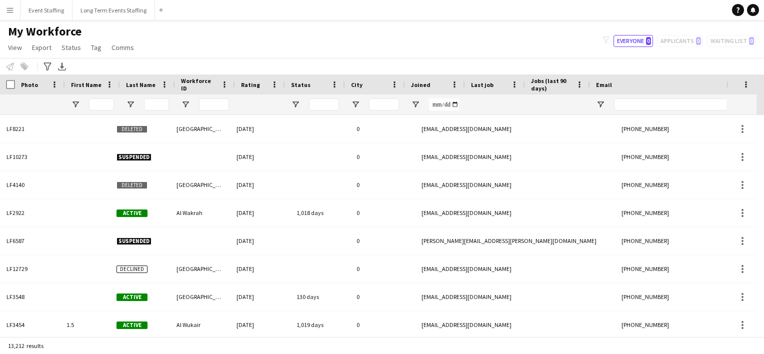
scroll to position [0, 0]
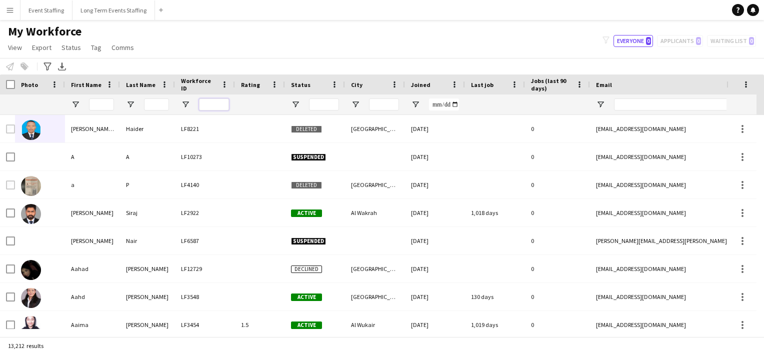
click at [215, 108] on input "Workforce ID Filter Input" at bounding box center [214, 105] width 30 height 12
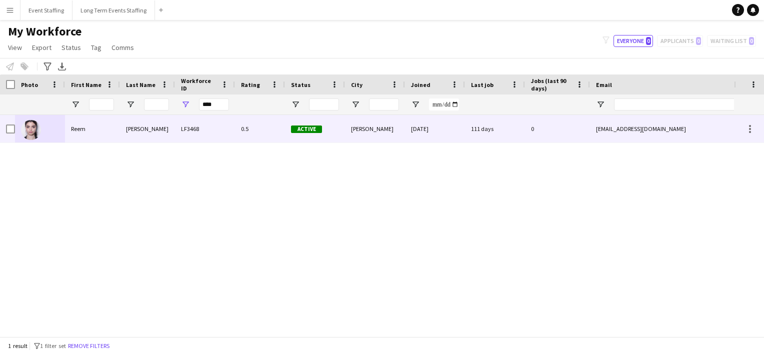
click at [99, 130] on div "Reem" at bounding box center [92, 129] width 55 height 28
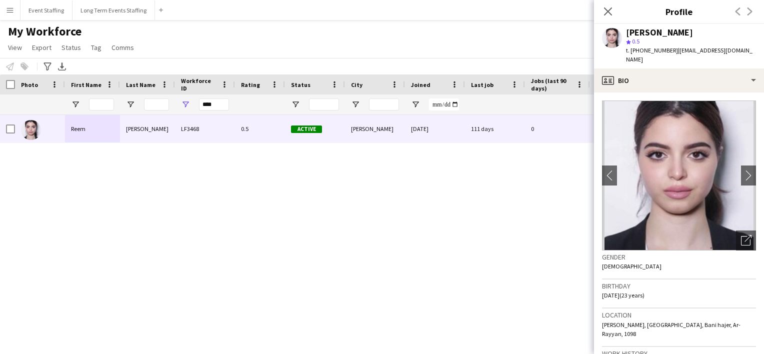
drag, startPoint x: 666, startPoint y: 49, endPoint x: 643, endPoint y: 50, distance: 23.0
click at [643, 50] on span "t. [PHONE_NUMBER]" at bounding box center [652, 51] width 52 height 8
copy span "30026083"
drag, startPoint x: 217, startPoint y: 104, endPoint x: 131, endPoint y: 80, distance: 89.8
click at [131, 80] on div "Workforce Details City Joined Last job" at bounding box center [567, 95] width 1134 height 41
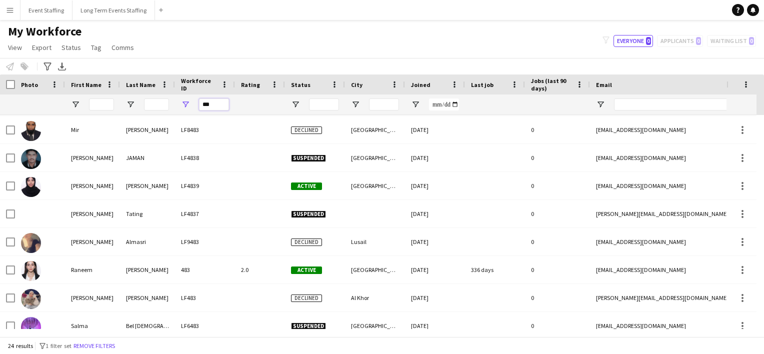
scroll to position [344, 0]
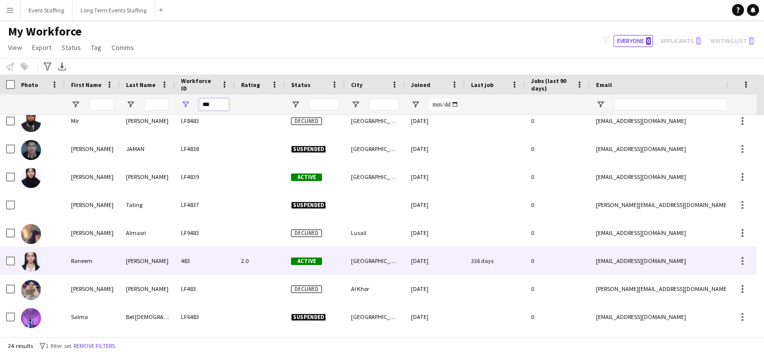
type input "***"
click at [125, 266] on div "[PERSON_NAME]" at bounding box center [147, 261] width 55 height 28
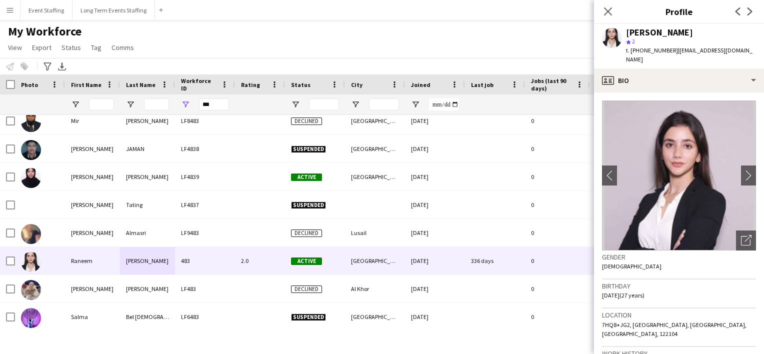
drag, startPoint x: 667, startPoint y: 50, endPoint x: 642, endPoint y: 52, distance: 24.6
click at [642, 52] on span "t. [PHONE_NUMBER]" at bounding box center [652, 51] width 52 height 8
copy span "50145154"
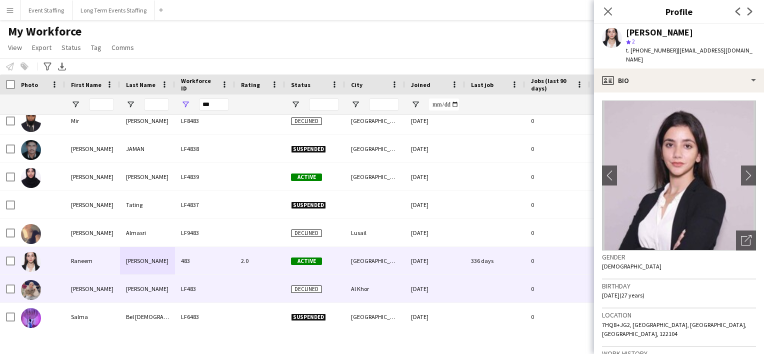
click at [69, 293] on div "[PERSON_NAME]" at bounding box center [92, 289] width 55 height 28
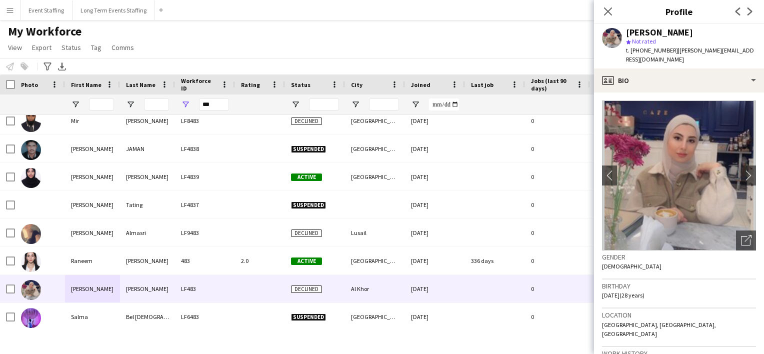
drag, startPoint x: 666, startPoint y: 50, endPoint x: 644, endPoint y: 52, distance: 22.1
click at [644, 52] on span "t. [PHONE_NUMBER]" at bounding box center [652, 51] width 52 height 8
copy span "50345085"
drag, startPoint x: 222, startPoint y: 107, endPoint x: 161, endPoint y: 84, distance: 65.0
click at [161, 84] on div "Workforce Details City Joined Last job" at bounding box center [567, 95] width 1134 height 41
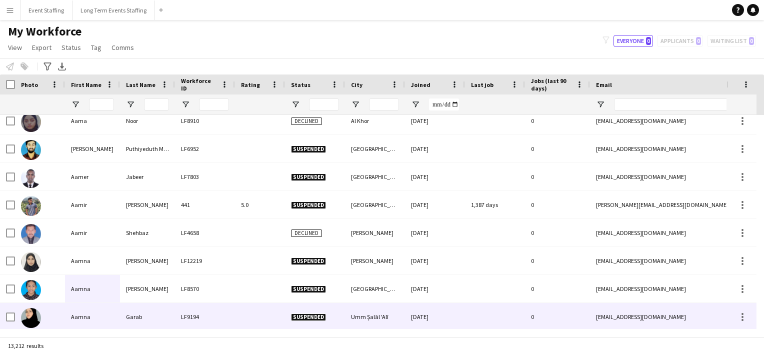
drag, startPoint x: 431, startPoint y: 338, endPoint x: 574, endPoint y: 284, distance: 153.4
click at [574, 284] on app-workforce-table "Press SPACE to select this row. Drag here to set row groups Photo Title Full Na…" at bounding box center [382, 206] width 764 height 262
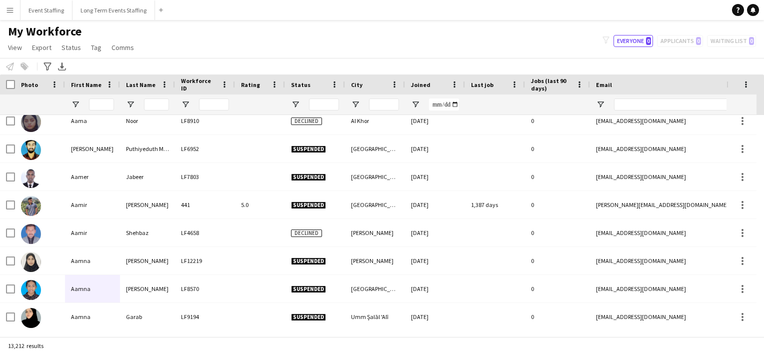
scroll to position [0, 220]
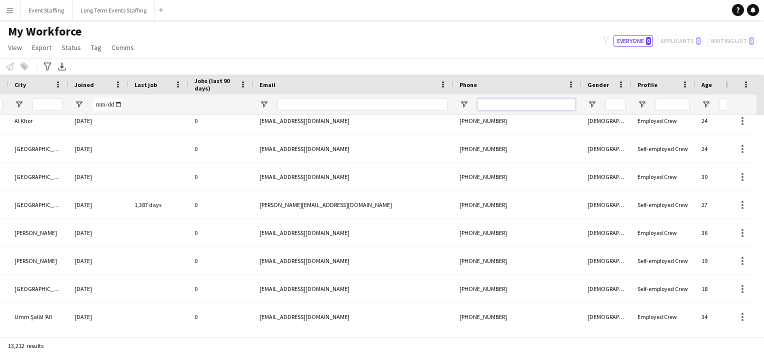
click at [505, 104] on input "Phone Filter Input" at bounding box center [527, 105] width 98 height 12
paste input "********"
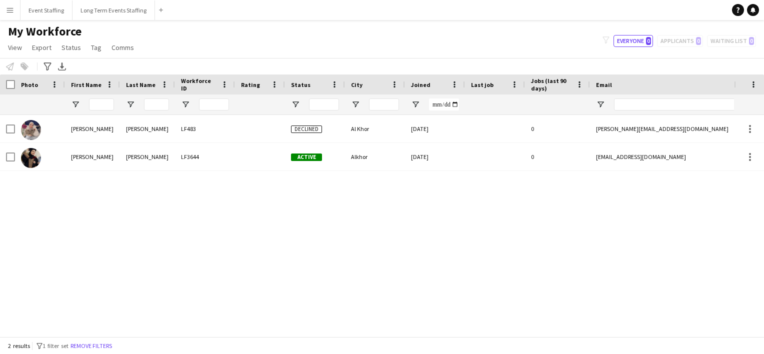
type input "********"
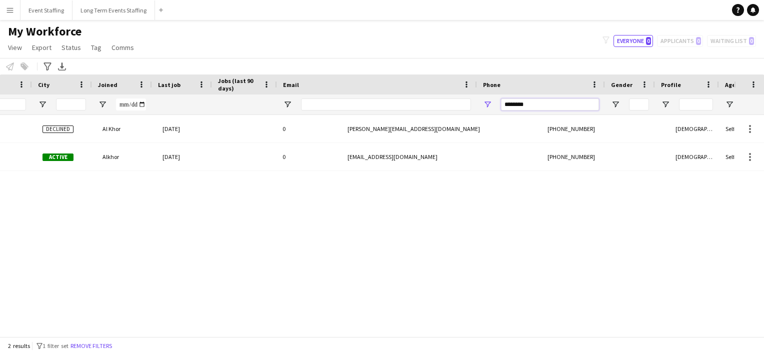
scroll to position [0, 325]
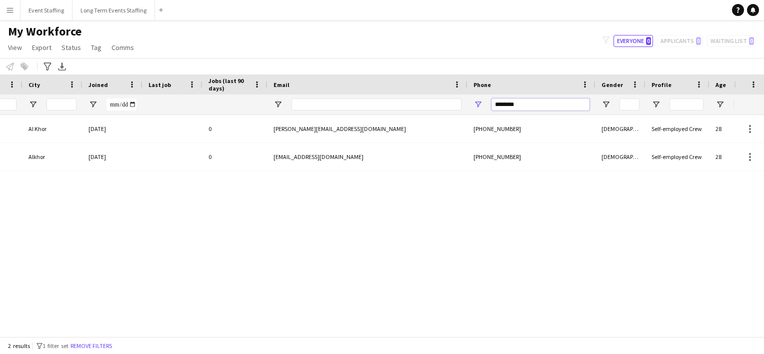
drag, startPoint x: 525, startPoint y: 105, endPoint x: 412, endPoint y: 79, distance: 115.4
click at [412, 79] on div "Workforce Details City Joined Last job" at bounding box center [244, 95] width 1134 height 41
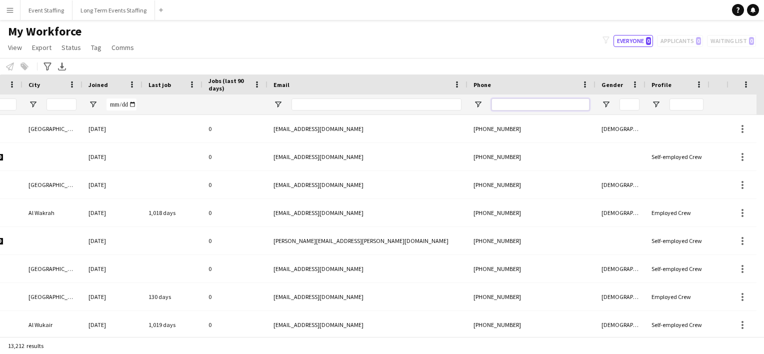
scroll to position [0, 0]
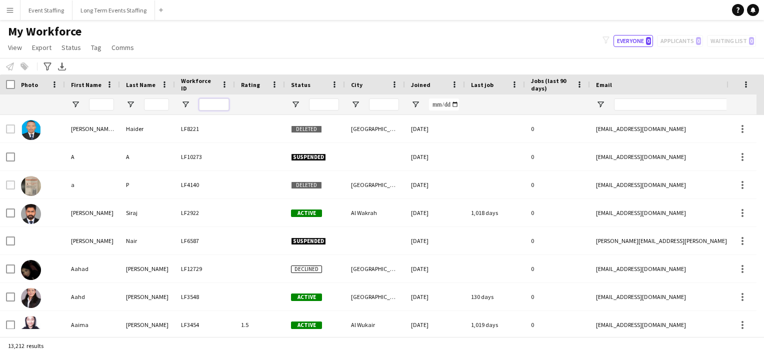
click at [218, 105] on input "Workforce ID Filter Input" at bounding box center [214, 105] width 30 height 12
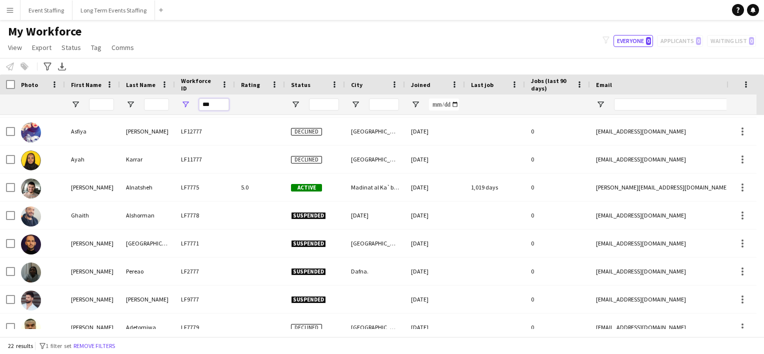
scroll to position [87, 0]
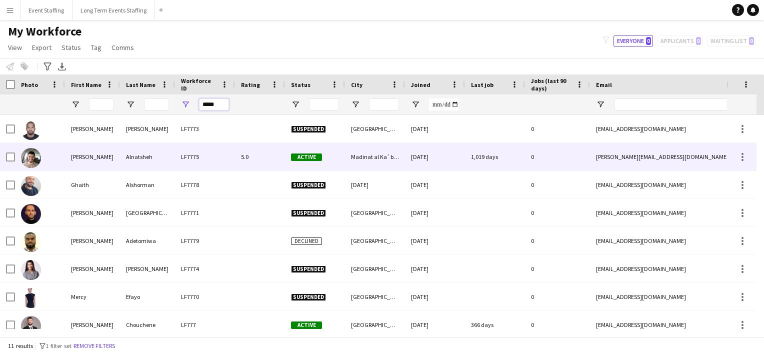
type input "*****"
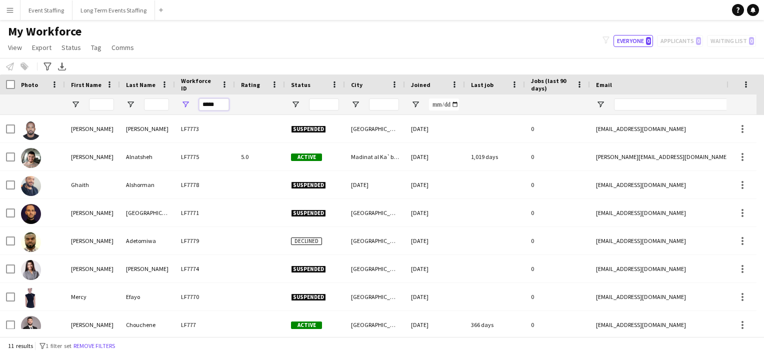
drag, startPoint x: 222, startPoint y: 107, endPoint x: 98, endPoint y: 92, distance: 124.5
click at [98, 92] on div "Workforce Details City Joined Last job" at bounding box center [567, 95] width 1134 height 41
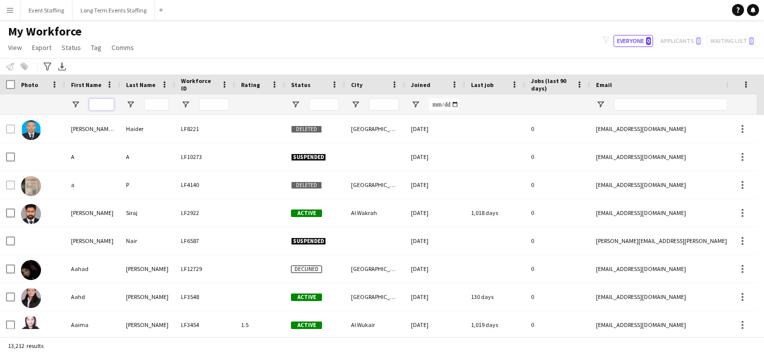
click at [94, 100] on input "First Name Filter Input" at bounding box center [101, 105] width 25 height 12
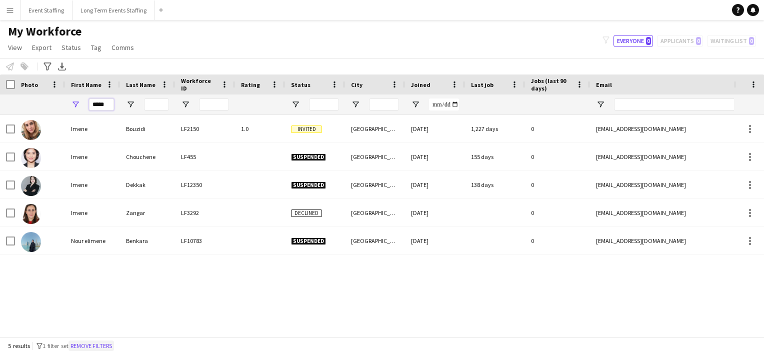
type input "*****"
click at [97, 346] on button "Remove filters" at bounding box center [92, 346] width 46 height 11
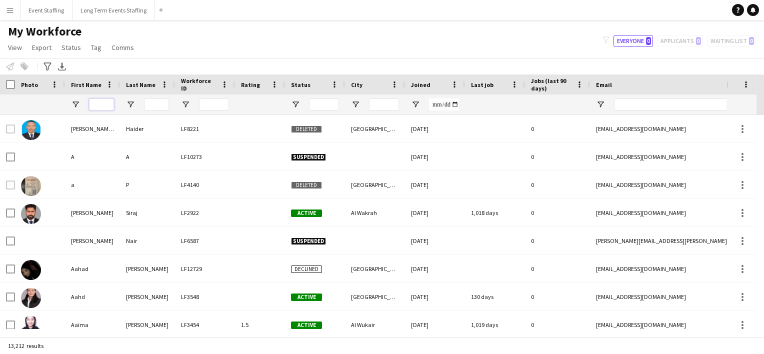
click at [102, 103] on input "First Name Filter Input" at bounding box center [101, 105] width 25 height 12
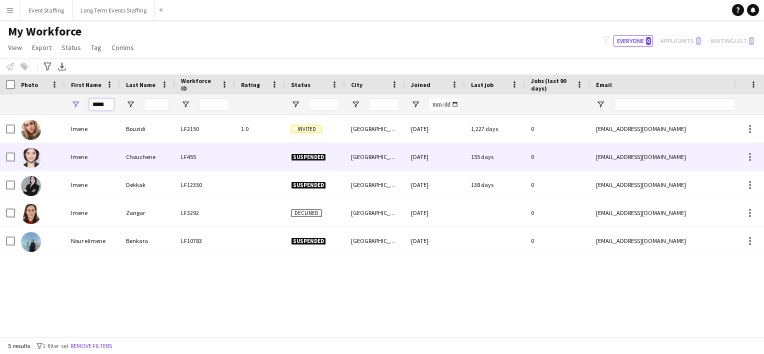
type input "*****"
click at [89, 159] on div "Imene" at bounding box center [92, 157] width 55 height 28
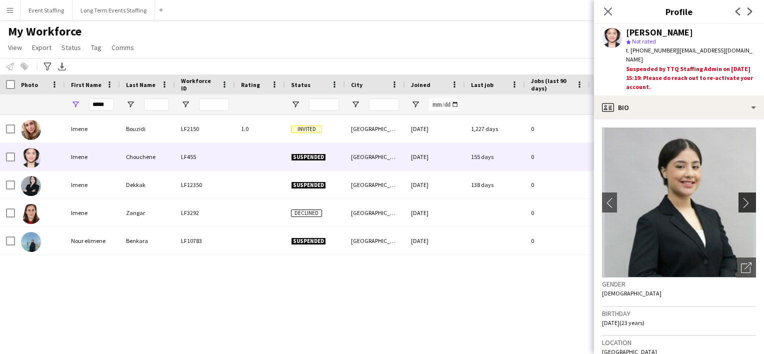
click at [741, 198] on app-icon "chevron-right" at bounding box center [749, 203] width 16 height 11
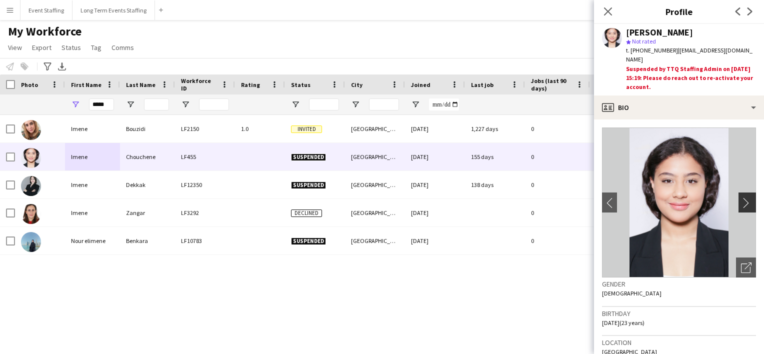
click at [741, 198] on app-icon "chevron-right" at bounding box center [749, 203] width 16 height 11
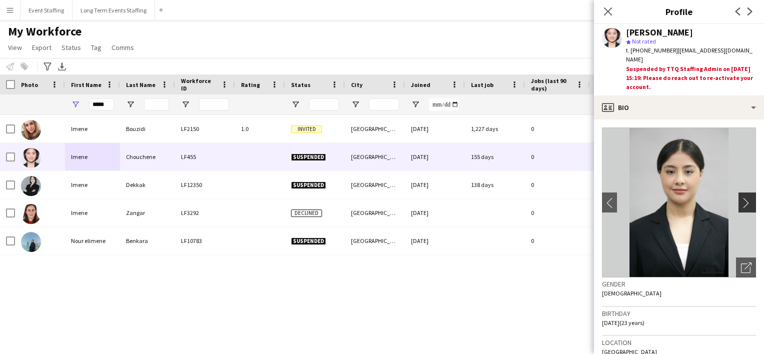
click at [741, 198] on app-icon "chevron-right" at bounding box center [749, 203] width 16 height 11
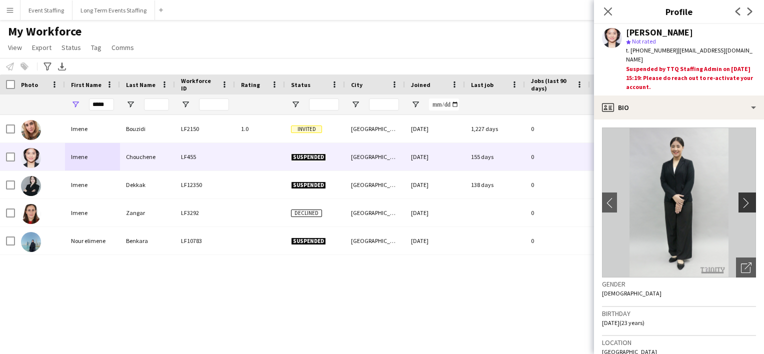
click at [741, 198] on app-icon "chevron-right" at bounding box center [749, 203] width 16 height 11
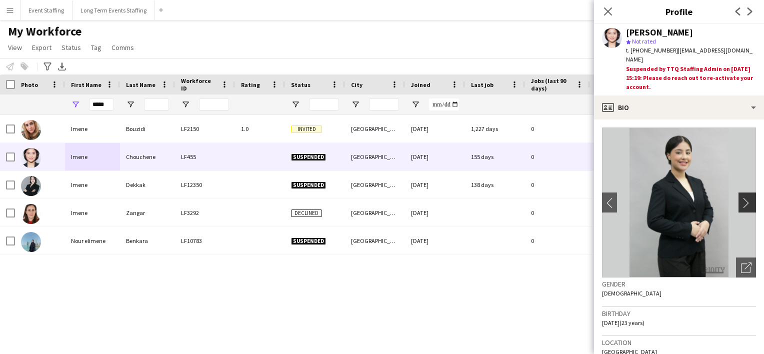
click at [741, 198] on app-icon "chevron-right" at bounding box center [749, 203] width 16 height 11
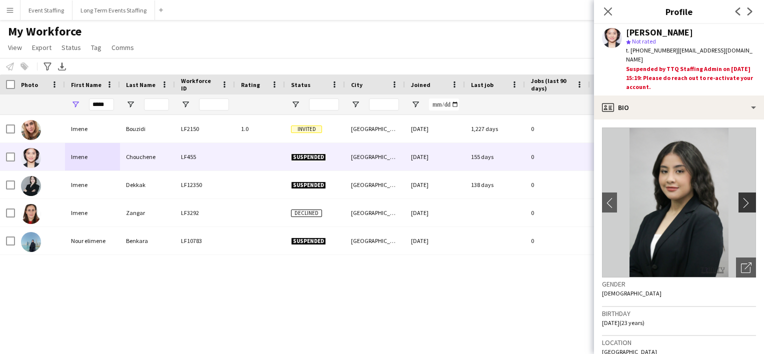
click at [741, 198] on app-icon "chevron-right" at bounding box center [749, 203] width 16 height 11
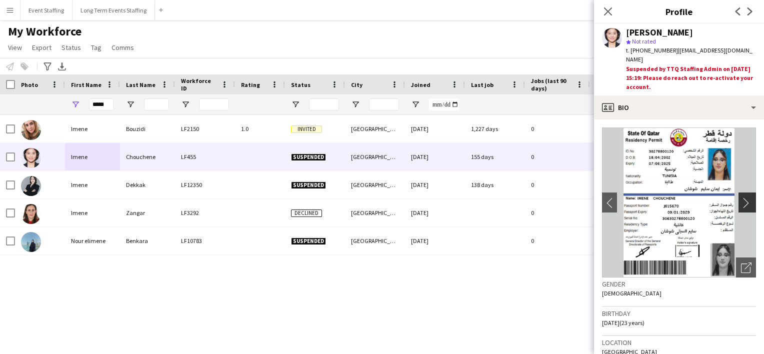
click at [741, 198] on app-icon "chevron-right" at bounding box center [749, 203] width 16 height 11
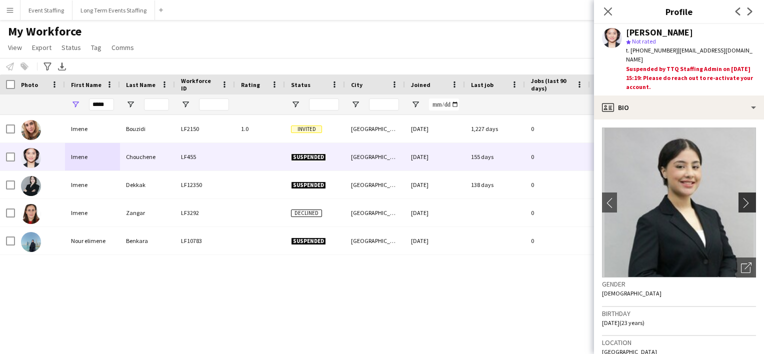
click at [741, 198] on app-icon "chevron-right" at bounding box center [749, 203] width 16 height 11
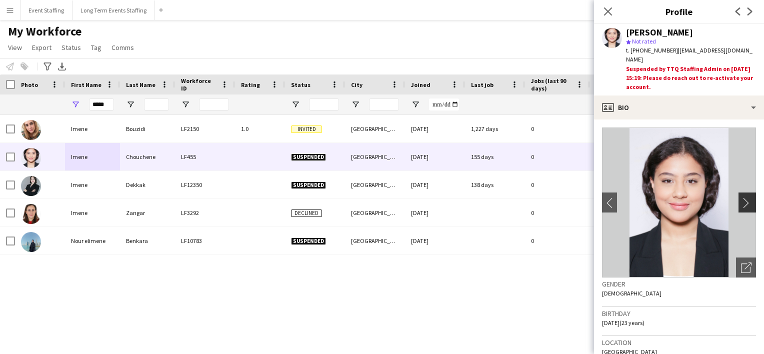
click at [741, 198] on app-icon "chevron-right" at bounding box center [749, 203] width 16 height 11
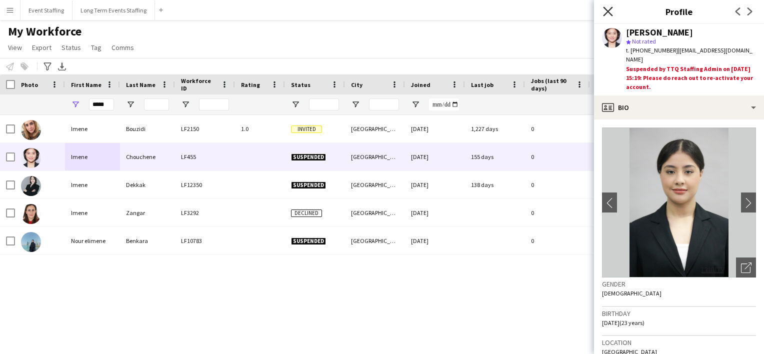
click at [609, 10] on icon at bounding box center [608, 12] width 10 height 10
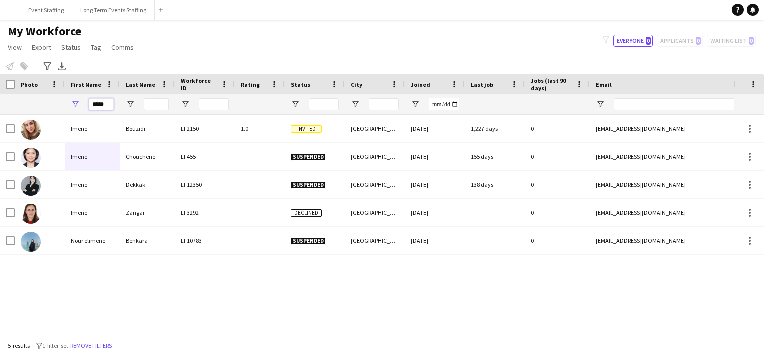
click at [14, 86] on div "Workforce Details City Joined Last job" at bounding box center [567, 95] width 1134 height 41
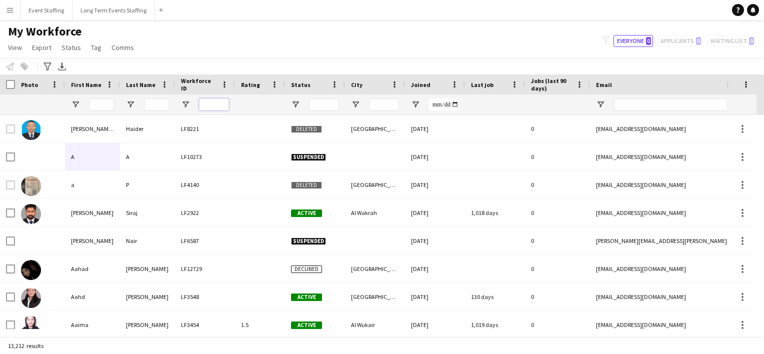
click at [204, 105] on input "Workforce ID Filter Input" at bounding box center [214, 105] width 30 height 12
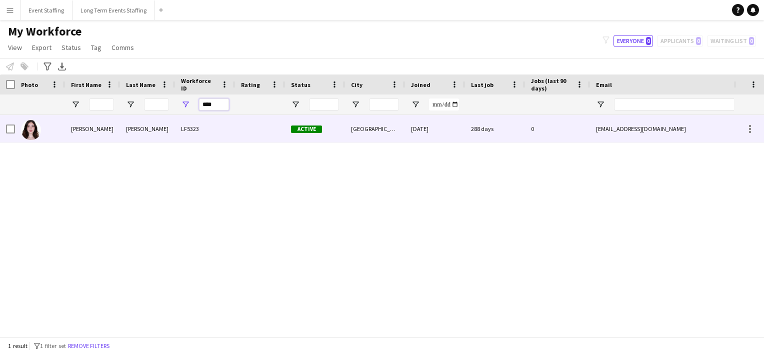
type input "****"
click at [65, 135] on div "[PERSON_NAME]" at bounding box center [92, 129] width 55 height 28
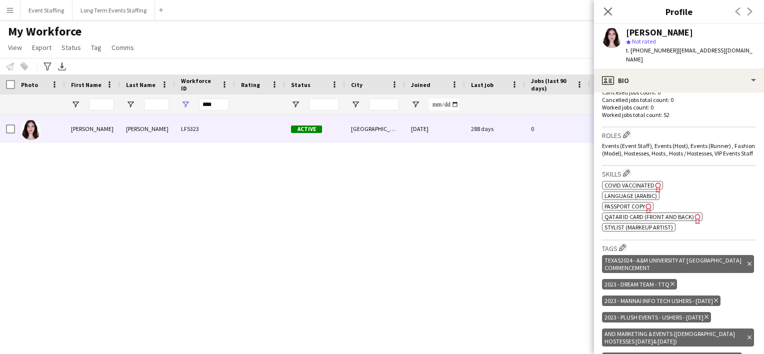
scroll to position [270, 0]
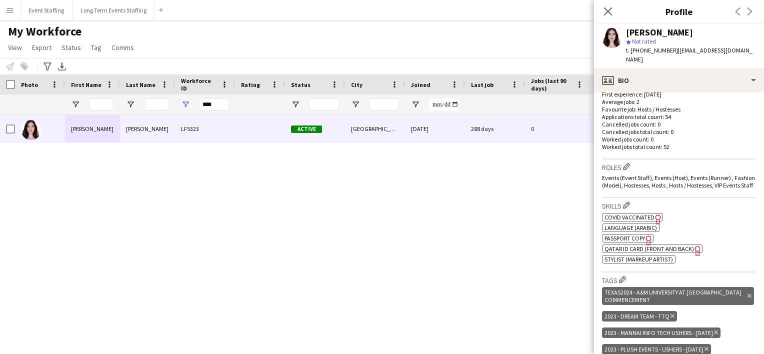
drag, startPoint x: 668, startPoint y: 51, endPoint x: 643, endPoint y: 49, distance: 25.1
click at [643, 49] on div "t. [PHONE_NUMBER] | [EMAIL_ADDRESS][DOMAIN_NAME]" at bounding box center [691, 55] width 130 height 18
copy span "33368520"
drag, startPoint x: 220, startPoint y: 103, endPoint x: 124, endPoint y: 60, distance: 105.2
click at [124, 60] on main "My Workforce View Views Default view New view Update view Delete view Edit name…" at bounding box center [382, 180] width 764 height 321
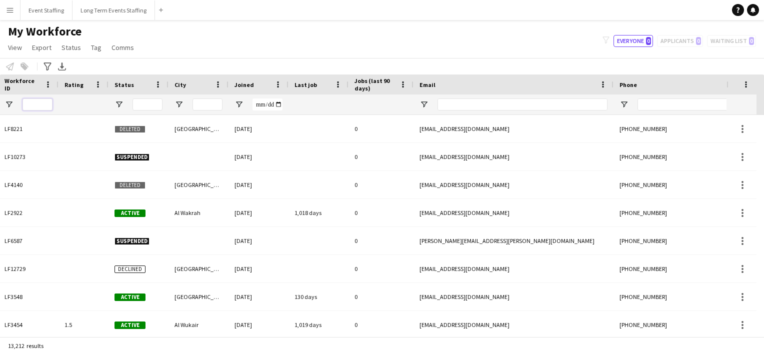
scroll to position [0, 263]
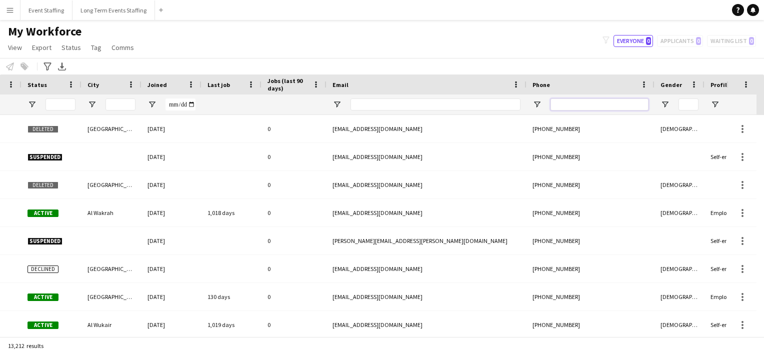
click at [571, 107] on input "Phone Filter Input" at bounding box center [600, 105] width 98 height 12
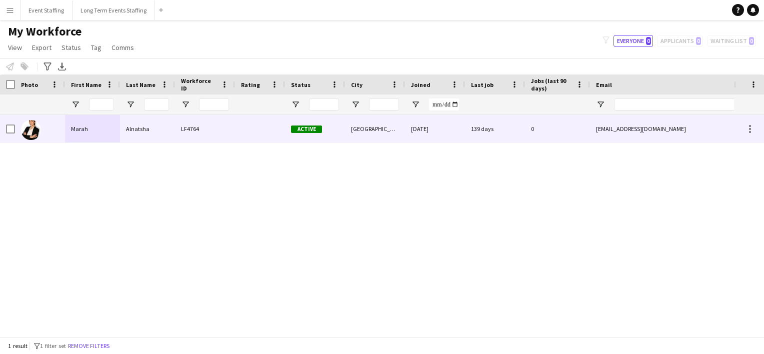
type input "********"
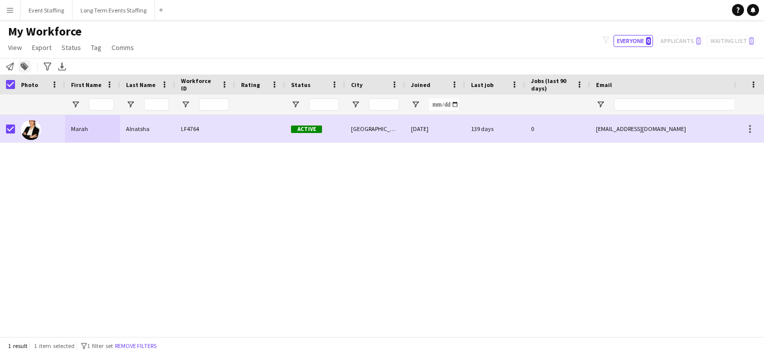
click at [24, 63] on icon "Add to tag" at bounding box center [25, 67] width 8 height 8
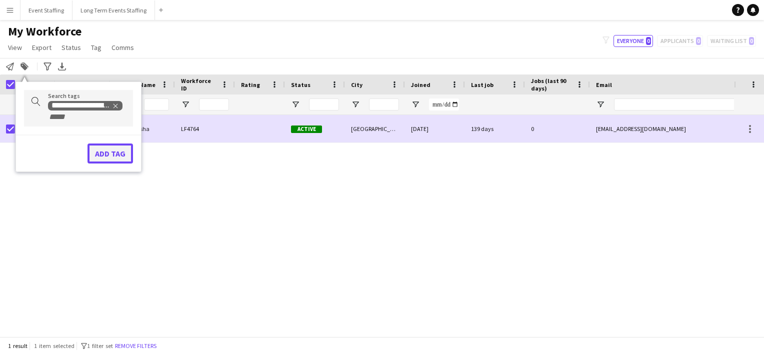
click at [114, 154] on button "Add tag" at bounding box center [111, 154] width 46 height 20
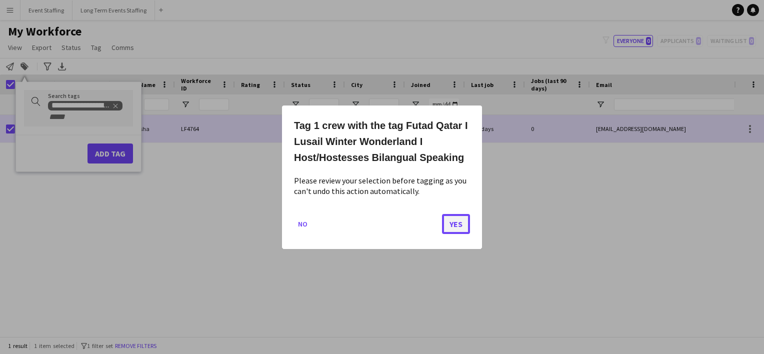
click at [457, 232] on button "Yes" at bounding box center [456, 224] width 28 height 20
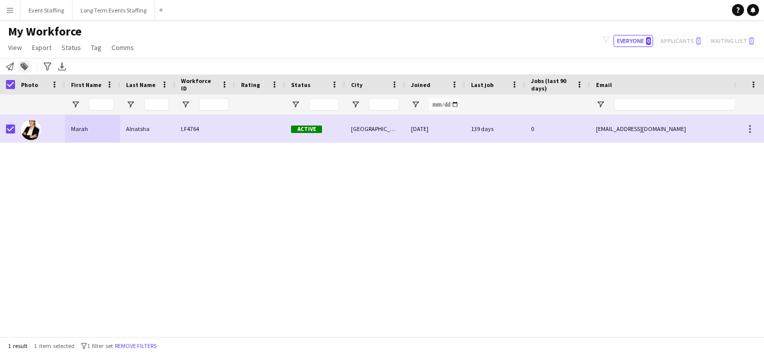
click at [23, 68] on icon at bounding box center [24, 67] width 7 height 7
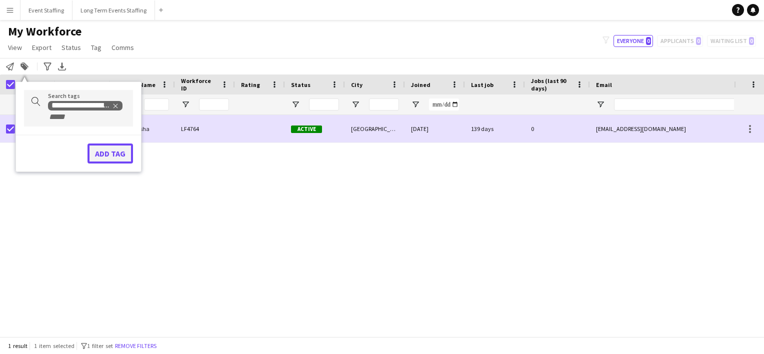
click at [113, 148] on button "Add tag" at bounding box center [111, 154] width 46 height 20
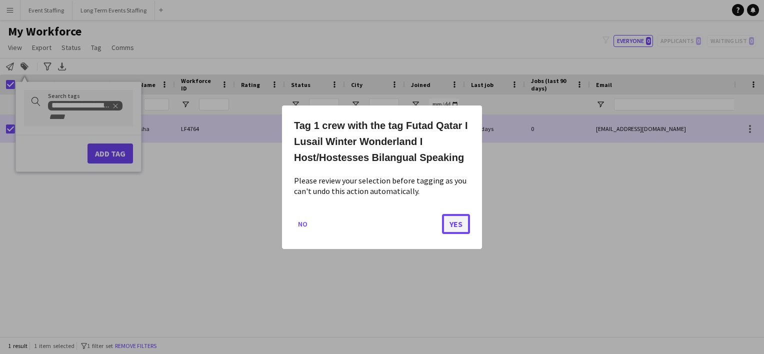
click at [454, 222] on button "Yes" at bounding box center [456, 224] width 28 height 20
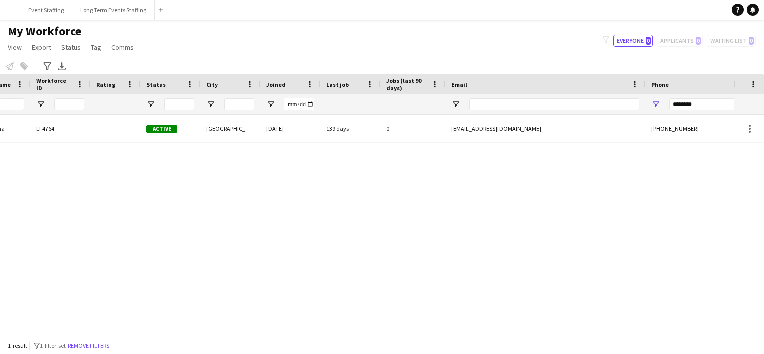
scroll to position [0, 257]
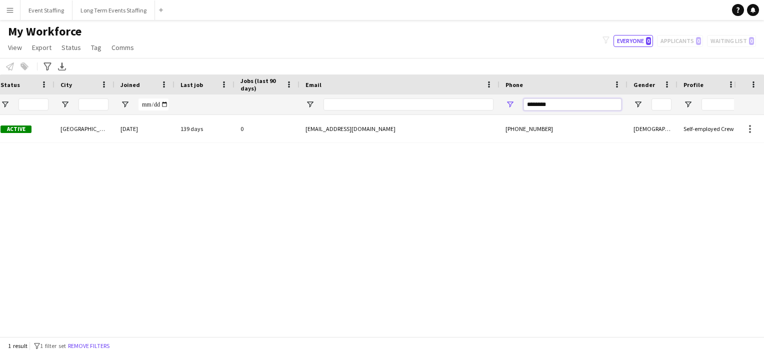
drag, startPoint x: 551, startPoint y: 107, endPoint x: 442, endPoint y: 87, distance: 110.9
click at [442, 87] on div "Workforce Details City Joined Last job" at bounding box center [276, 95] width 1134 height 41
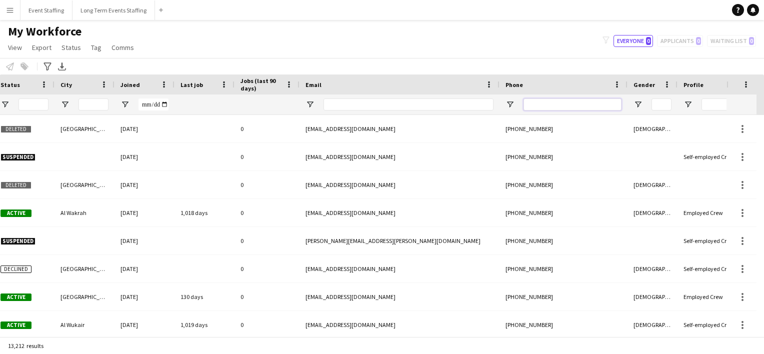
scroll to position [0, 166]
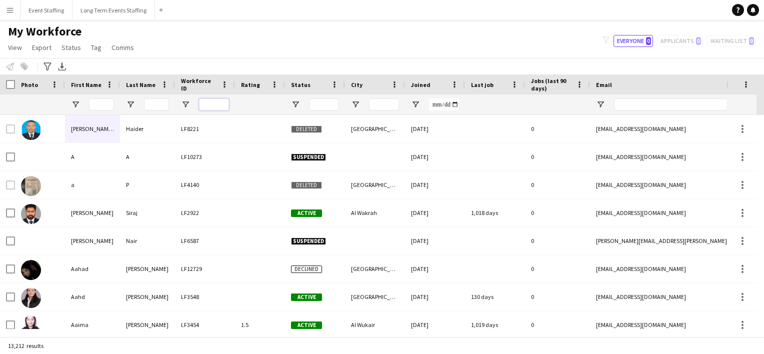
click at [200, 105] on input "Workforce ID Filter Input" at bounding box center [214, 105] width 30 height 12
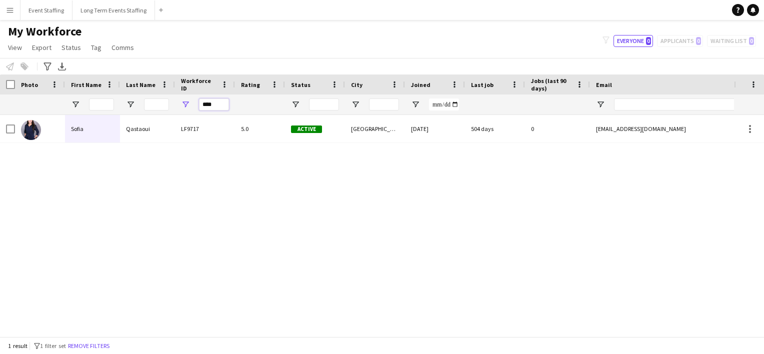
type input "****"
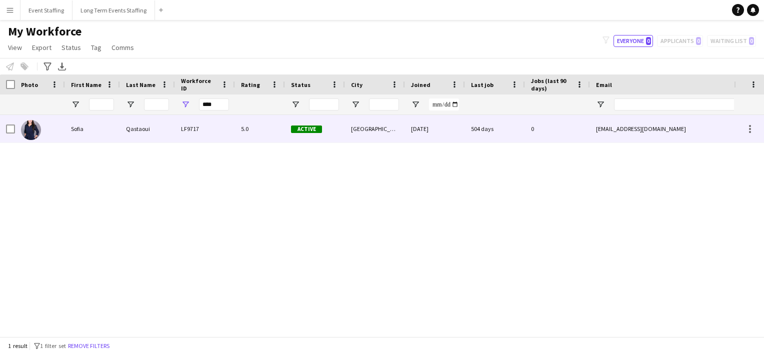
click at [133, 141] on div "Qastaoui" at bounding box center [147, 129] width 55 height 28
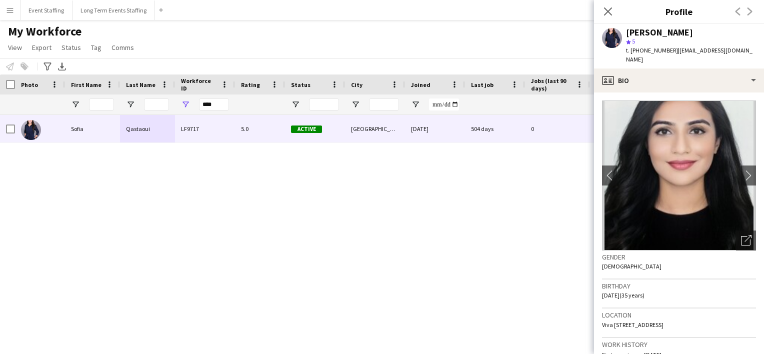
drag, startPoint x: 666, startPoint y: 50, endPoint x: 642, endPoint y: 50, distance: 24.0
click at [642, 50] on span "t. [PHONE_NUMBER]" at bounding box center [652, 51] width 52 height 8
copy span "51020717"
click at [610, 12] on icon at bounding box center [608, 12] width 10 height 10
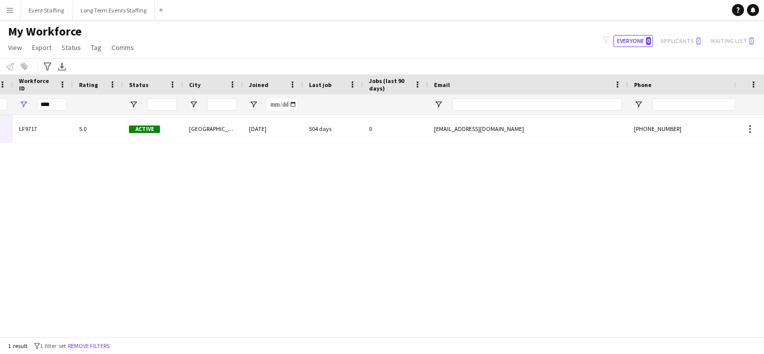
scroll to position [0, 160]
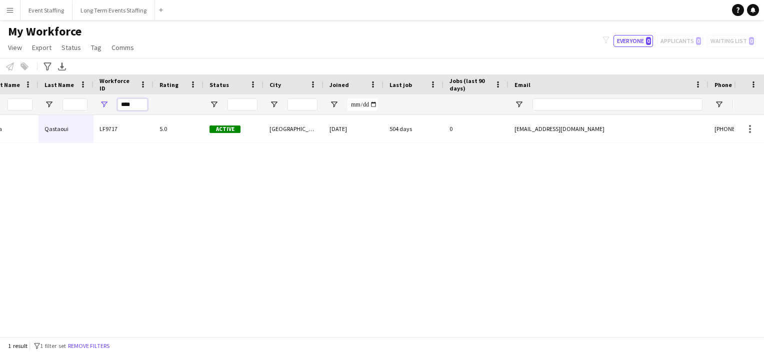
drag, startPoint x: 139, startPoint y: 101, endPoint x: 54, endPoint y: 82, distance: 87.2
click at [54, 82] on div "Workforce Details City Joined Last job" at bounding box center [485, 95] width 1134 height 41
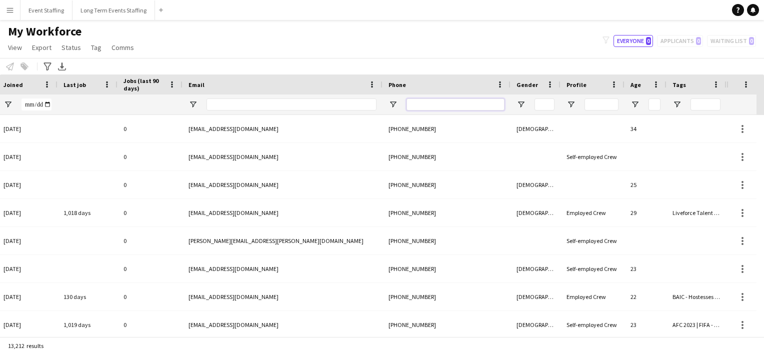
click at [432, 104] on input "Phone Filter Input" at bounding box center [456, 105] width 98 height 12
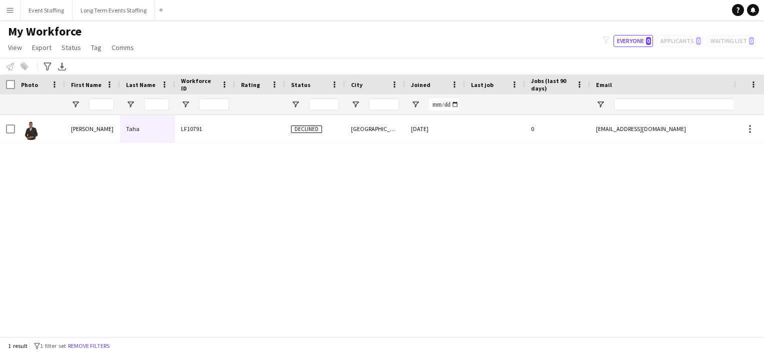
type input "********"
click at [49, 221] on div "Declined [GEOGRAPHIC_DATA] [DATE] 0 [EMAIL_ADDRESS][DOMAIN_NAME] [PHONE_NUMBER]…" at bounding box center [367, 222] width 734 height 214
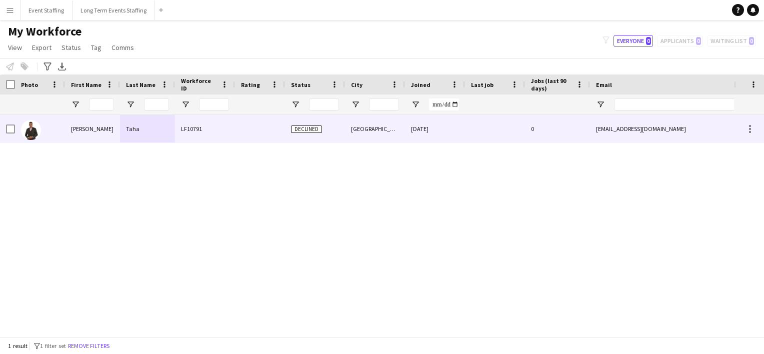
click at [33, 128] on img at bounding box center [31, 130] width 20 height 20
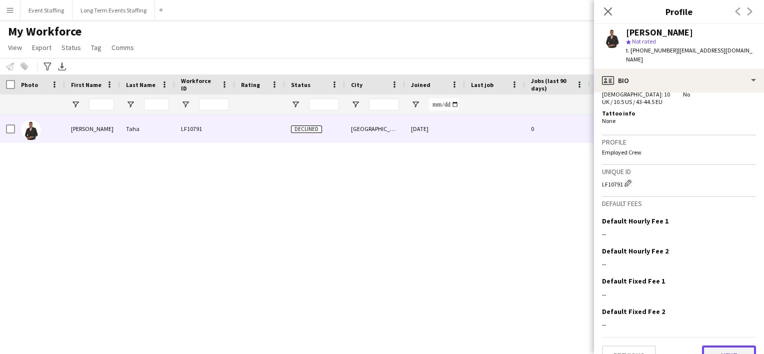
click at [712, 346] on button "Next" at bounding box center [729, 356] width 54 height 20
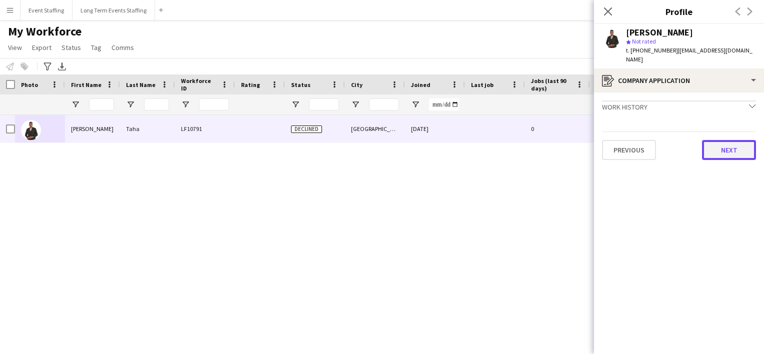
click at [725, 146] on button "Next" at bounding box center [729, 150] width 54 height 20
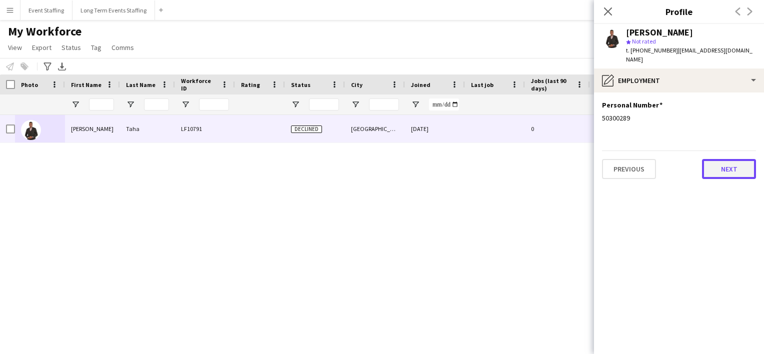
click at [726, 162] on button "Next" at bounding box center [729, 169] width 54 height 20
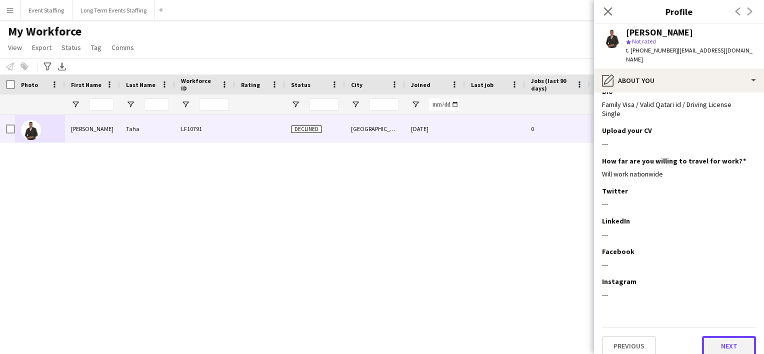
click at [710, 340] on button "Next" at bounding box center [729, 346] width 54 height 20
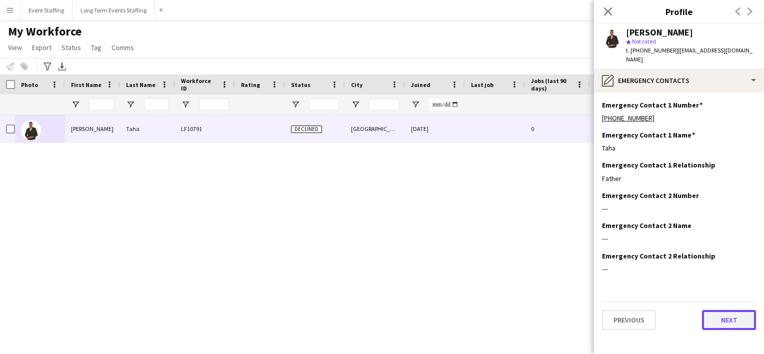
click at [714, 310] on button "Next" at bounding box center [729, 320] width 54 height 20
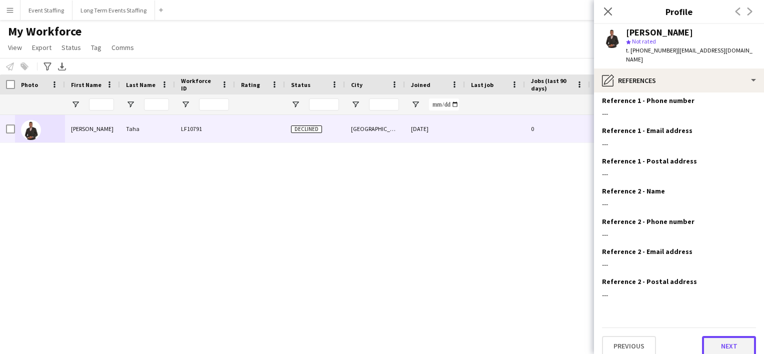
click at [710, 336] on button "Next" at bounding box center [729, 346] width 54 height 20
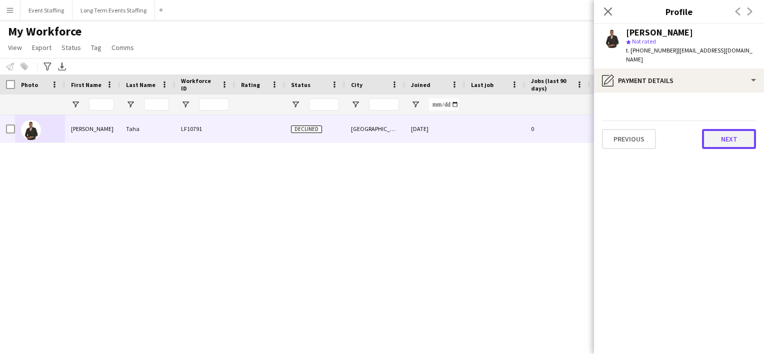
click at [710, 129] on button "Next" at bounding box center [729, 139] width 54 height 20
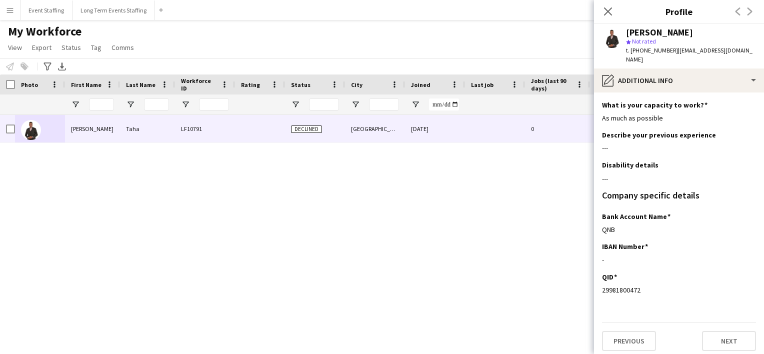
click at [722, 344] on app-section-data-types "What is your capacity to work? Edit this field As much as possible Describe you…" at bounding box center [679, 224] width 170 height 262
click at [714, 333] on button "Next" at bounding box center [729, 341] width 54 height 20
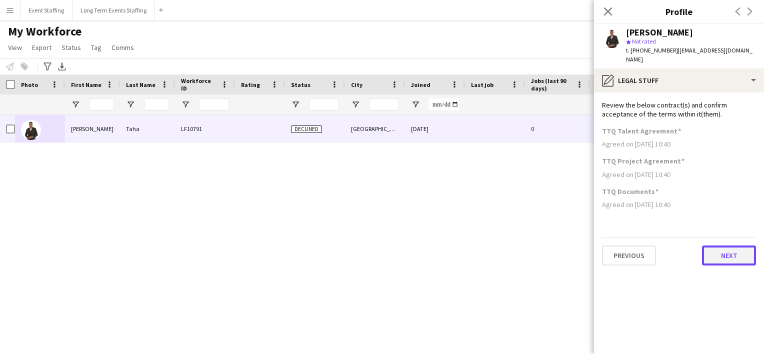
click at [724, 248] on button "Next" at bounding box center [729, 256] width 54 height 20
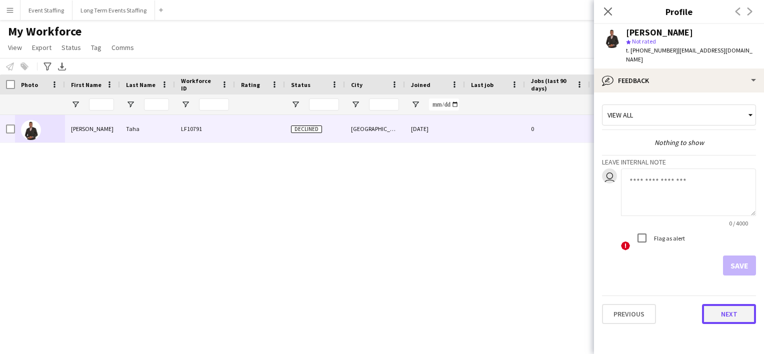
click at [712, 304] on button "Next" at bounding box center [729, 314] width 54 height 20
